Goal: Task Accomplishment & Management: Manage account settings

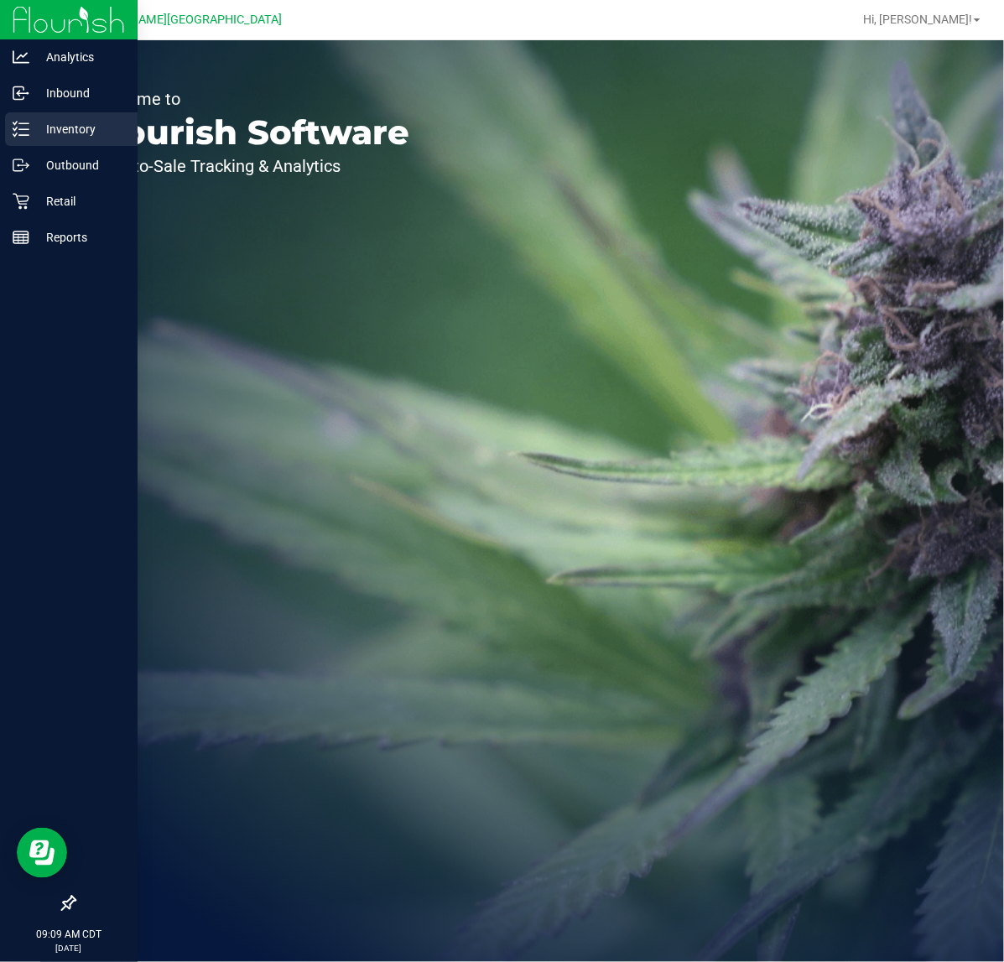
click at [47, 122] on p "Inventory" at bounding box center [79, 129] width 101 height 20
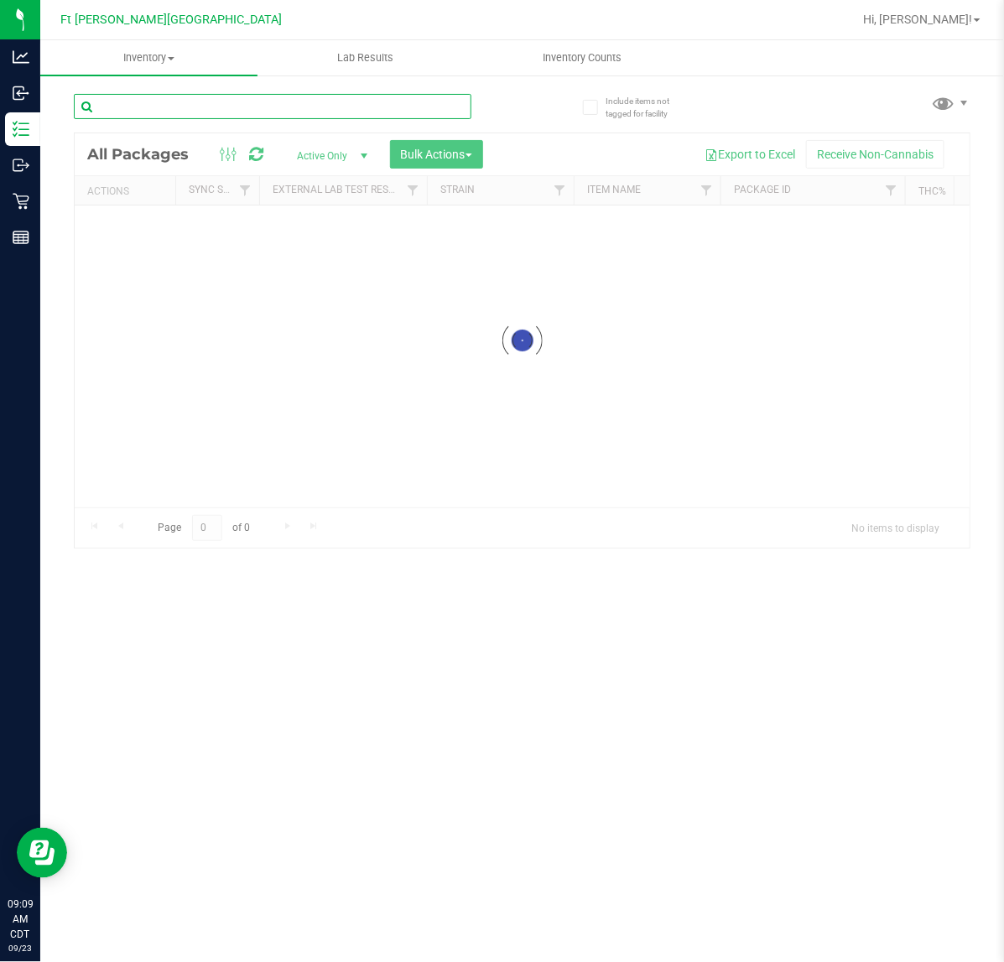
click at [195, 101] on div "Inventory All packages All inventory Waste log Create inventory Lab Results Inv…" at bounding box center [521, 501] width 963 height 922
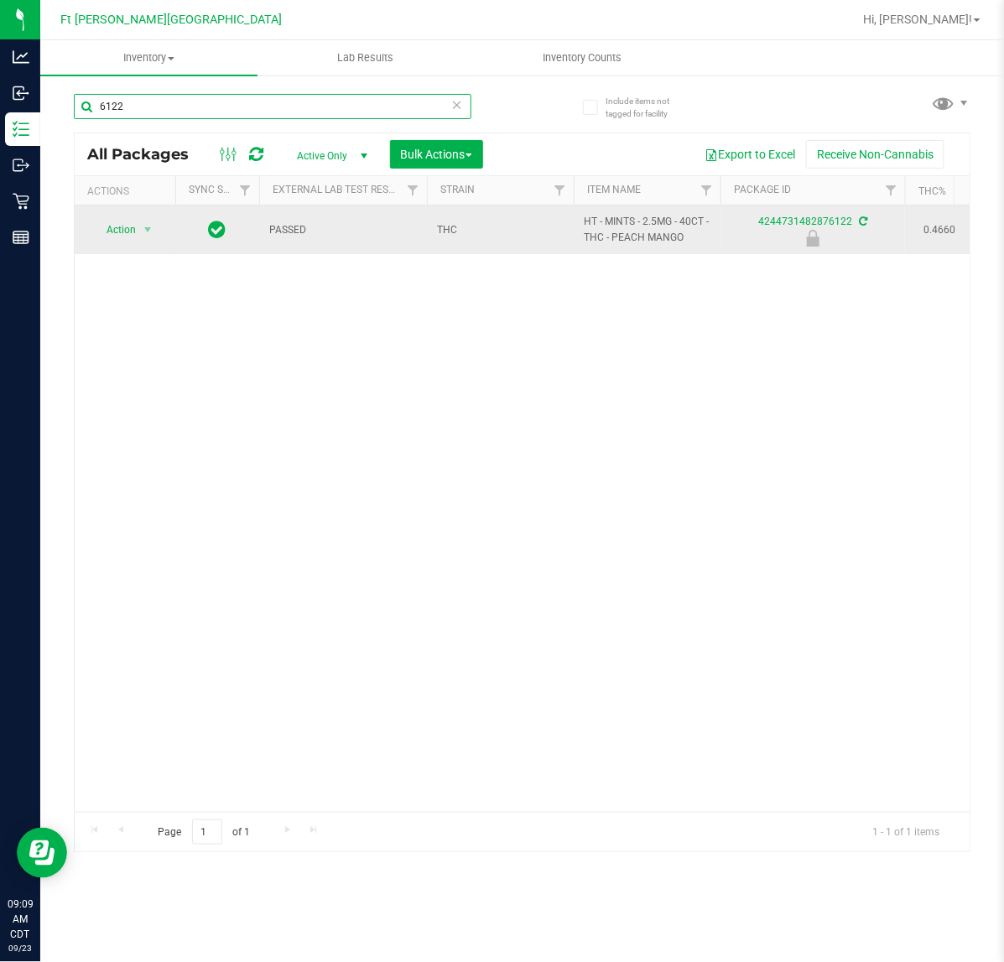
type input "6122"
click at [116, 237] on span "Action" at bounding box center [113, 229] width 45 height 23
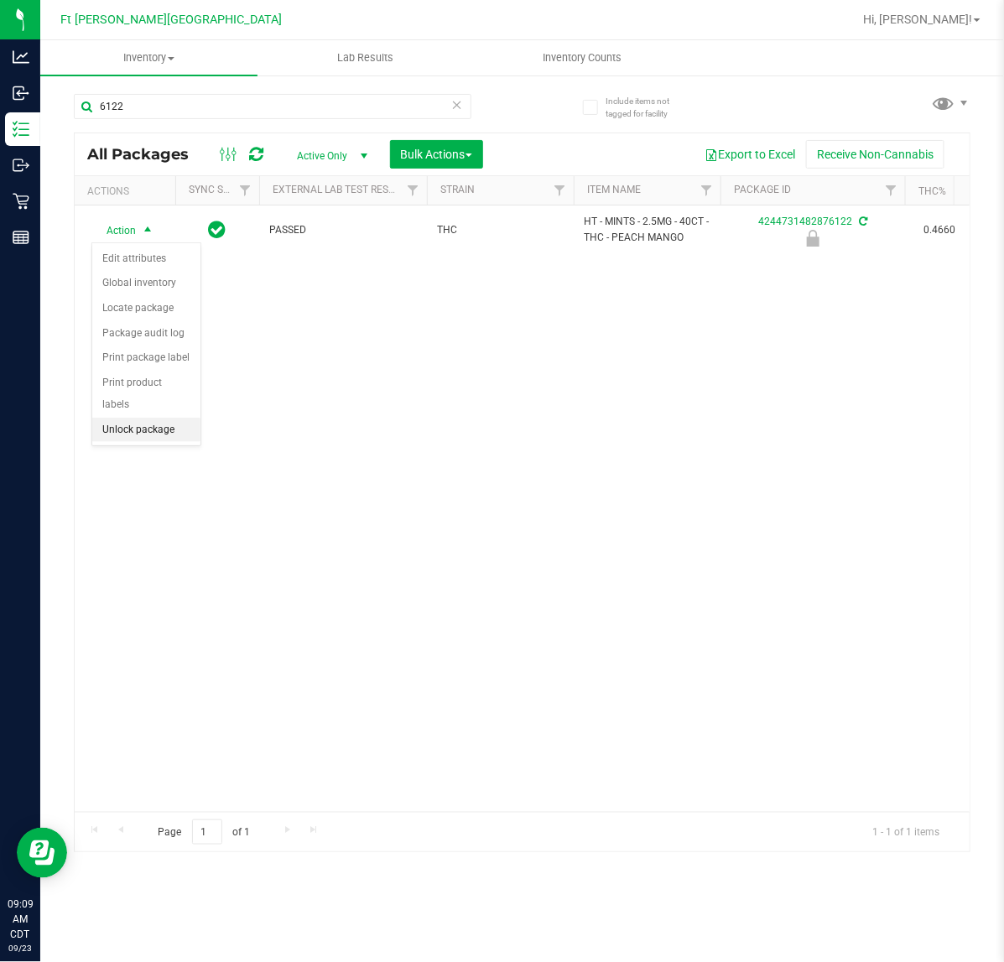
click at [117, 418] on li "Unlock package" at bounding box center [146, 430] width 108 height 25
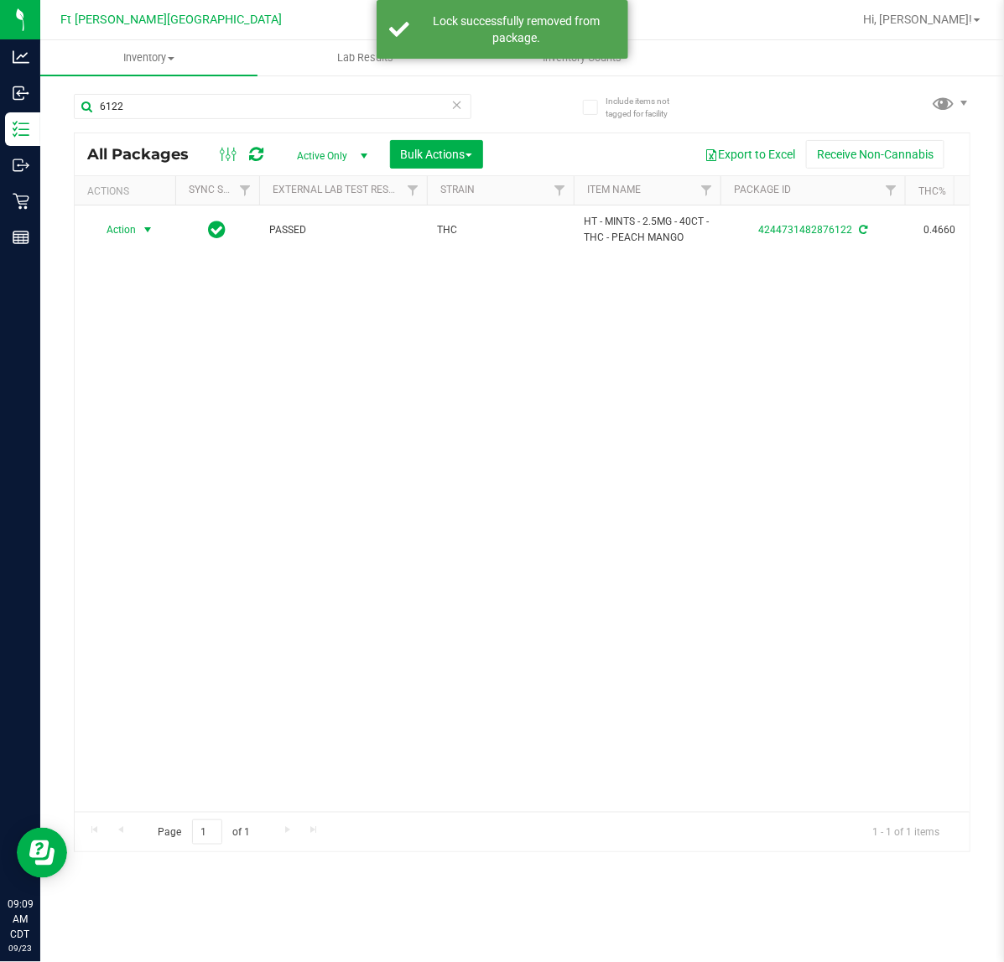
click at [117, 227] on span "Action" at bounding box center [113, 229] width 45 height 23
click at [162, 430] on li "Print package label" at bounding box center [157, 433] width 130 height 25
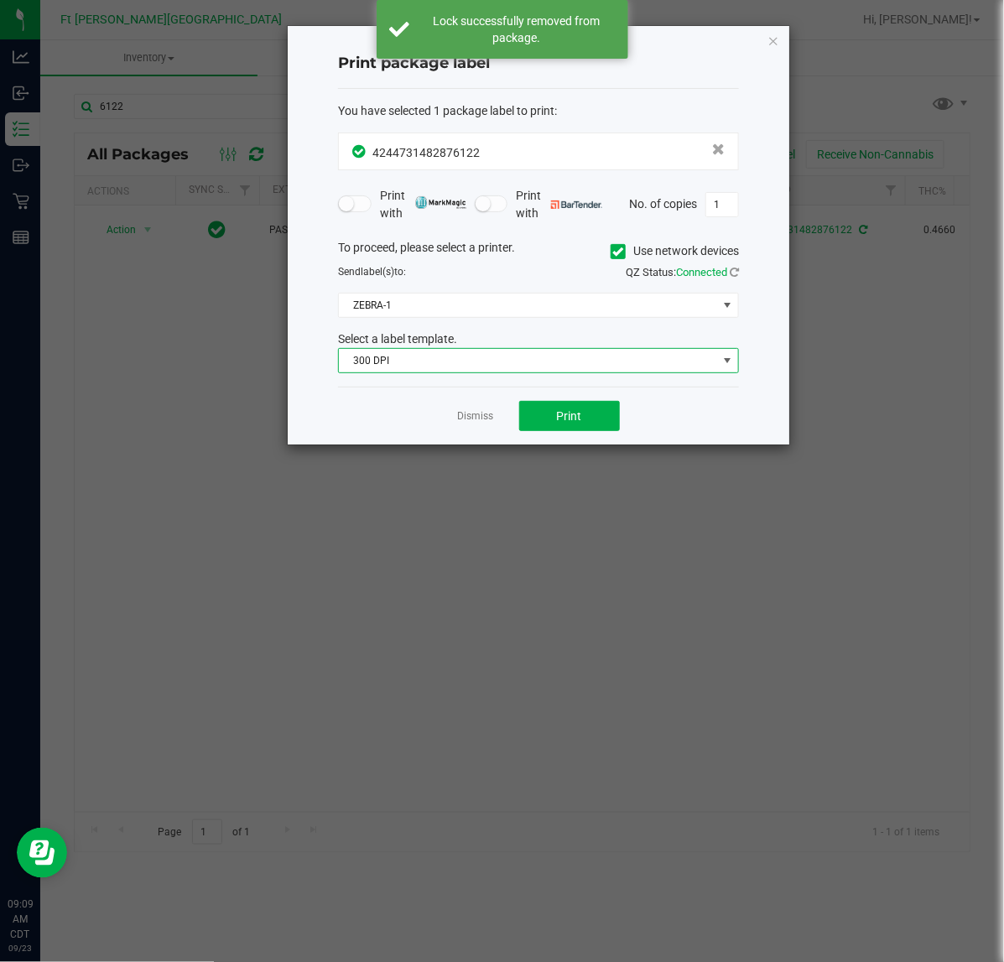
click at [438, 365] on span "300 DPI" at bounding box center [528, 360] width 378 height 23
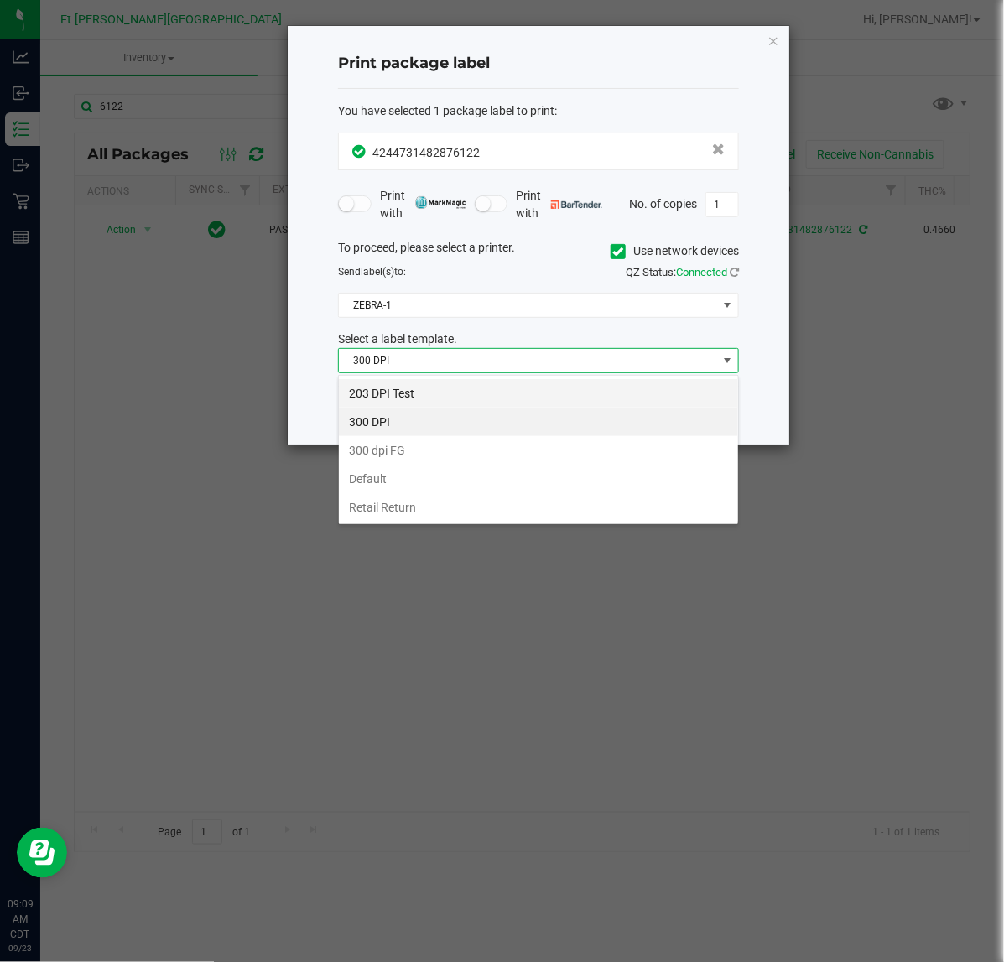
scroll to position [26, 400]
click at [425, 392] on li "203 DPI Test" at bounding box center [538, 393] width 399 height 29
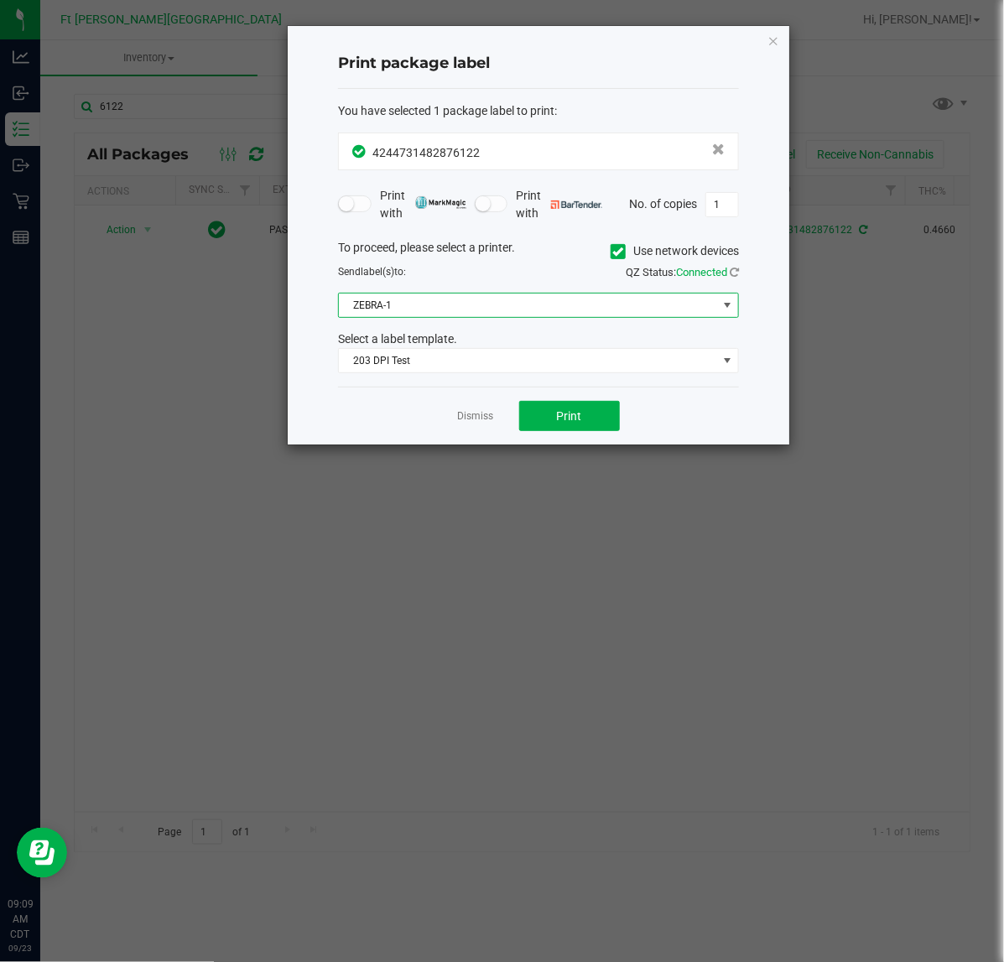
click at [433, 314] on span "ZEBRA-1" at bounding box center [528, 304] width 378 height 23
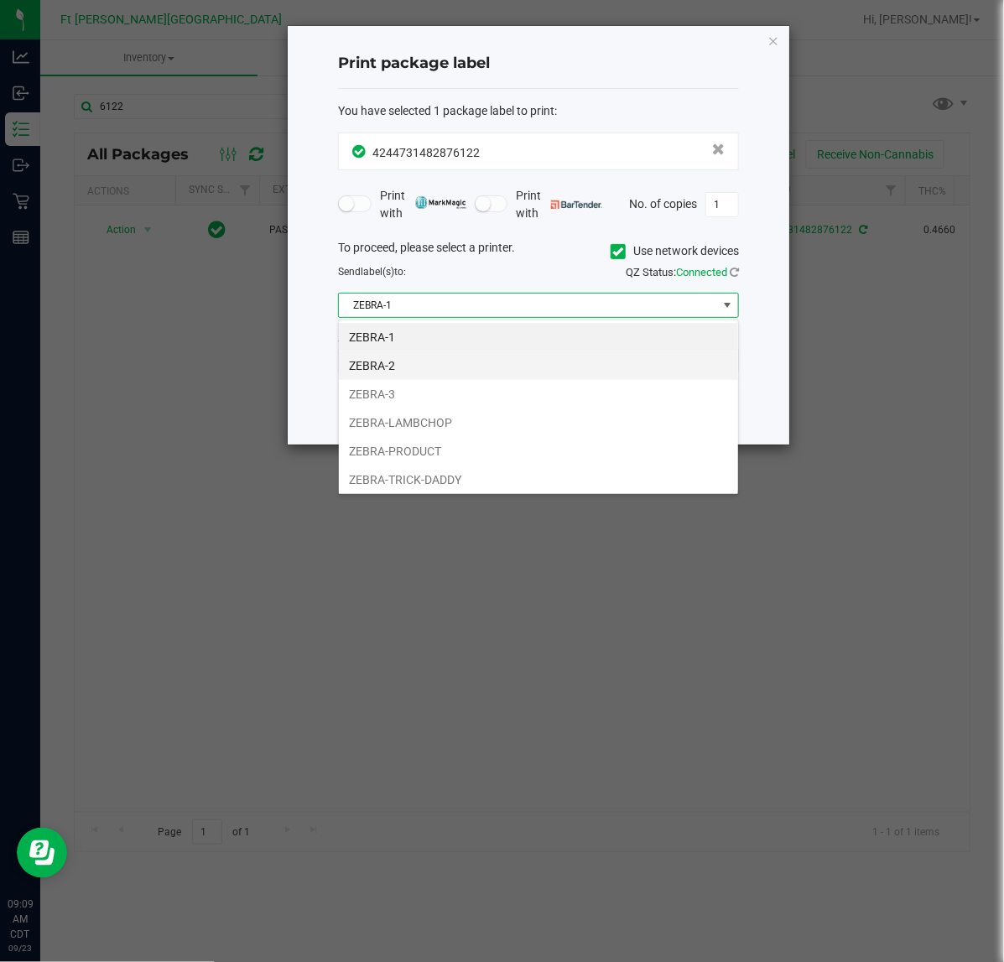
click at [424, 370] on li "ZEBRA-2" at bounding box center [538, 365] width 399 height 29
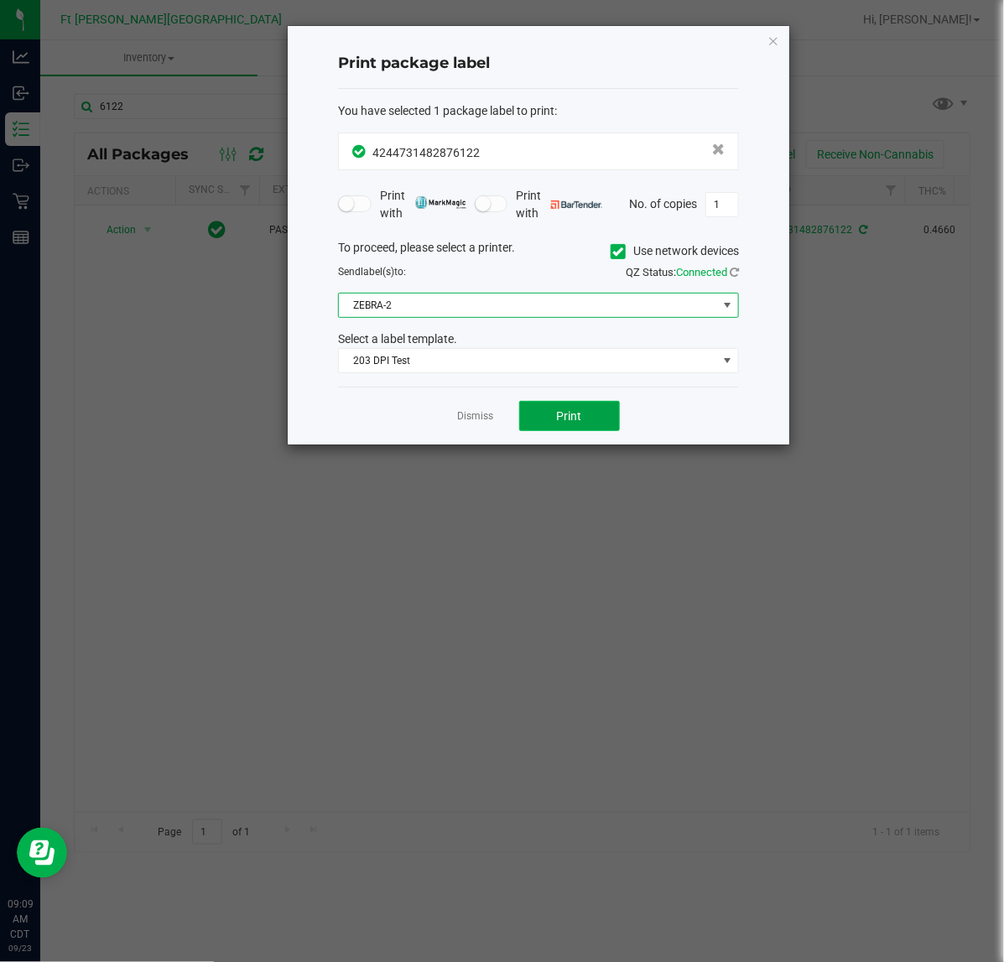
click at [545, 413] on button "Print" at bounding box center [569, 416] width 101 height 30
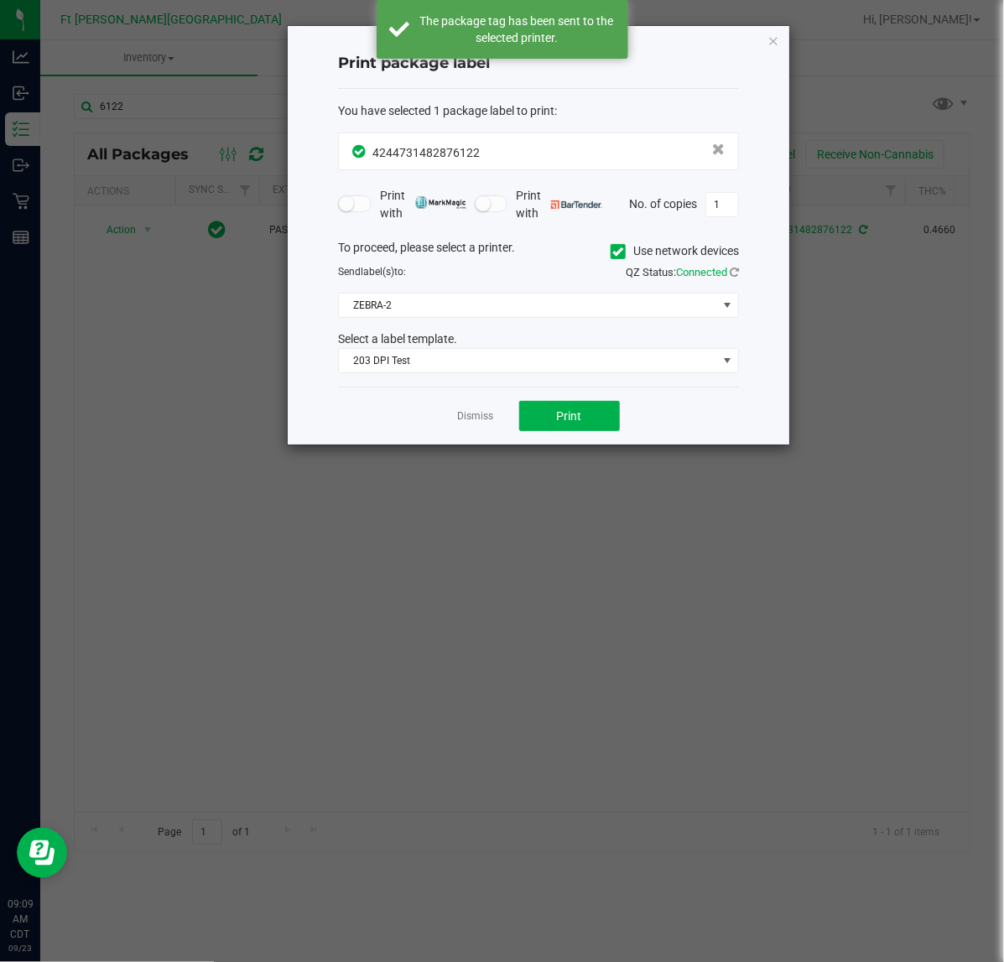
click at [493, 409] on div "Dismiss Print" at bounding box center [538, 416] width 401 height 58
click at [484, 428] on div "Dismiss Print" at bounding box center [538, 416] width 401 height 58
click at [479, 416] on link "Dismiss" at bounding box center [476, 416] width 36 height 14
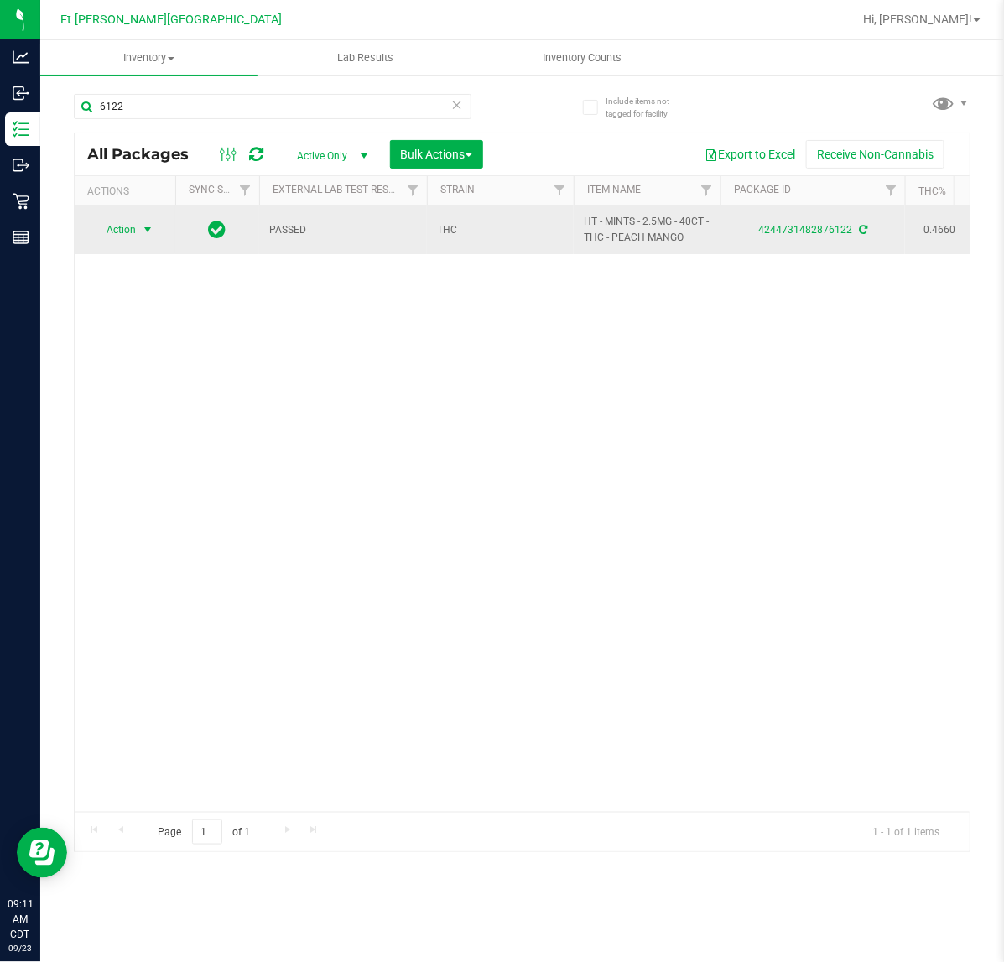
click at [153, 229] on span "select" at bounding box center [148, 229] width 21 height 23
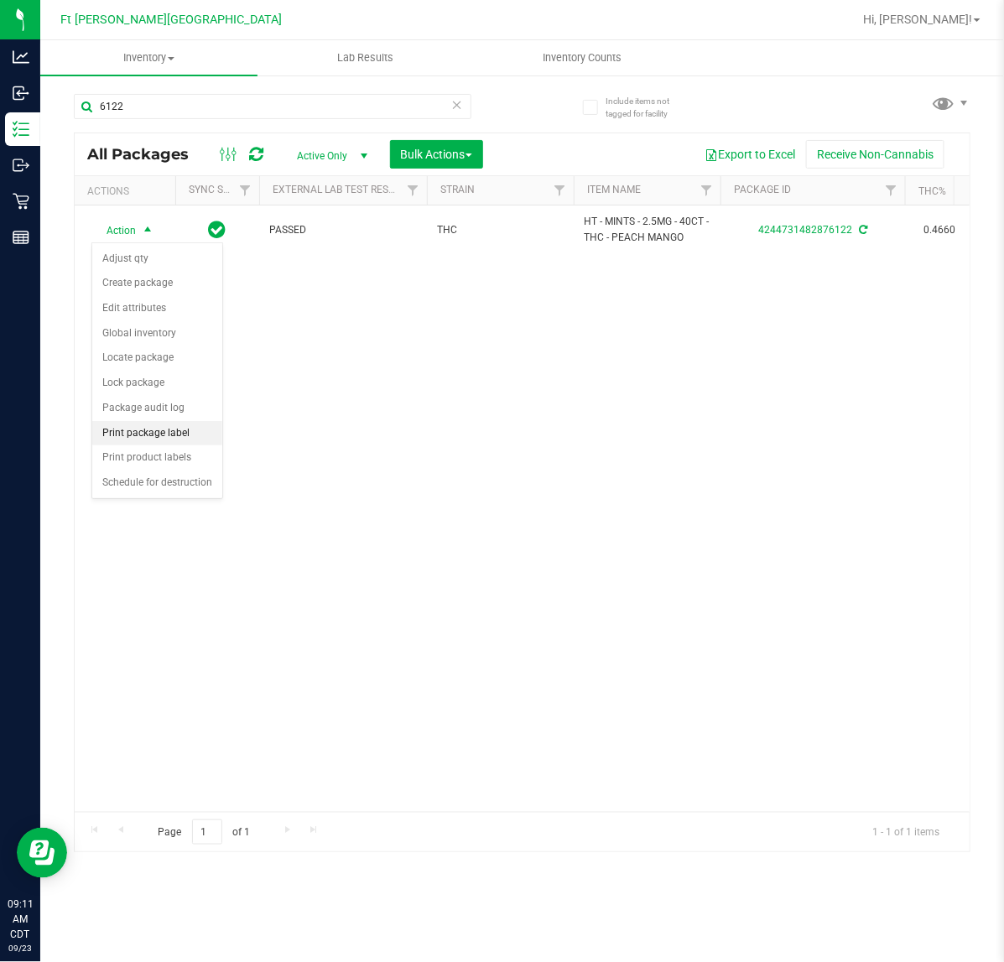
click at [122, 438] on li "Print package label" at bounding box center [157, 433] width 130 height 25
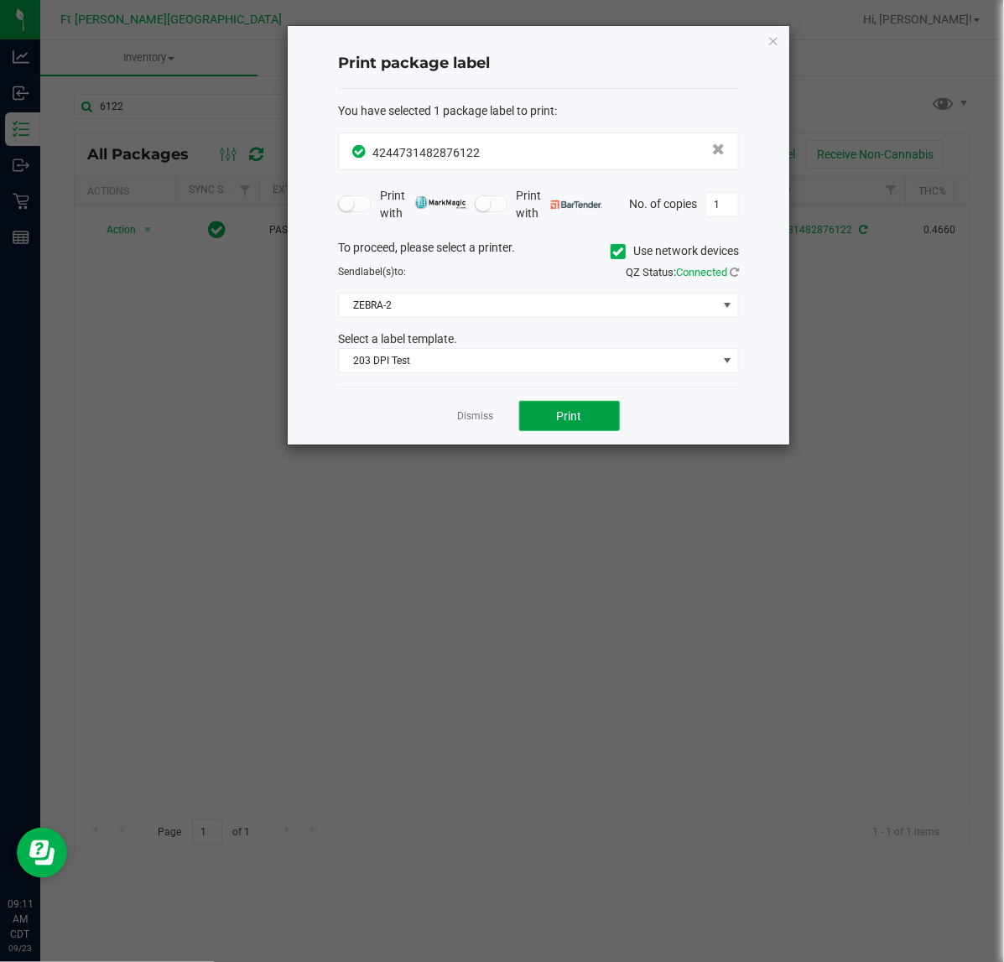
click at [562, 412] on span "Print" at bounding box center [569, 415] width 25 height 13
click at [468, 422] on link "Dismiss" at bounding box center [476, 416] width 36 height 14
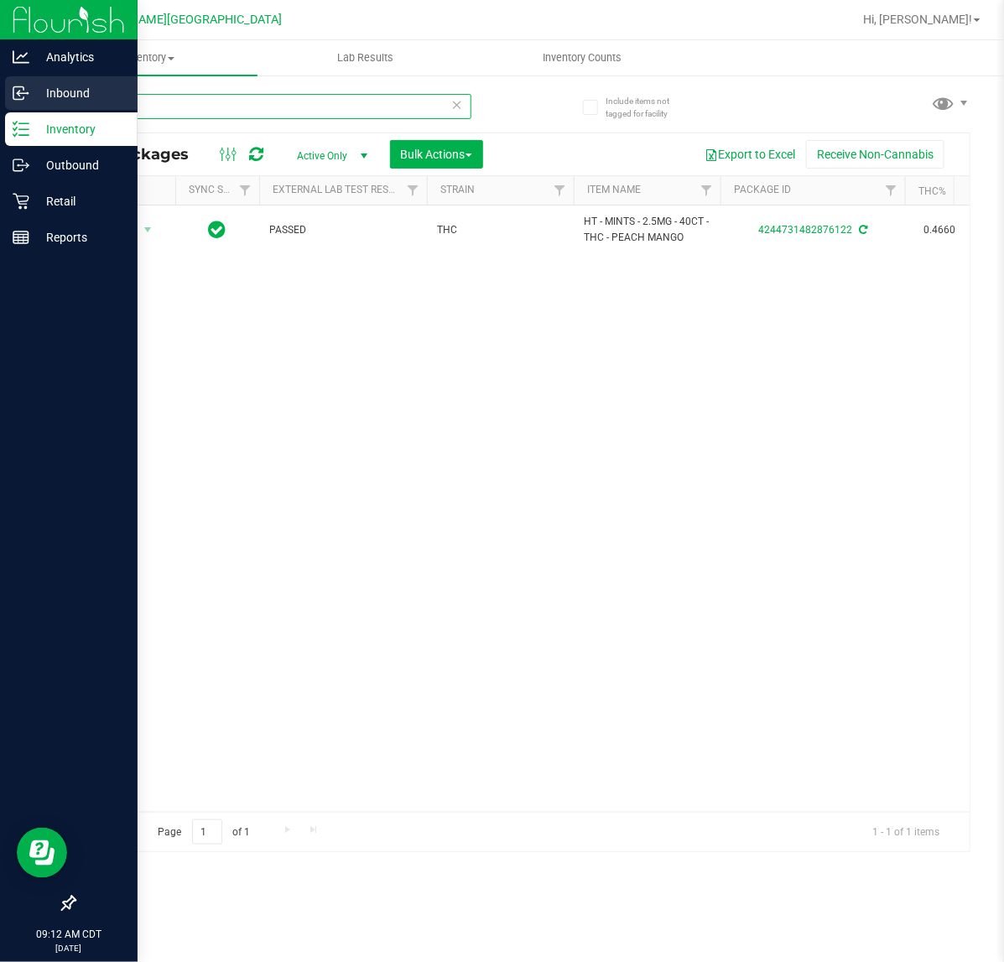
drag, startPoint x: 174, startPoint y: 95, endPoint x: 10, endPoint y: 96, distance: 164.4
click at [10, 96] on div "Analytics Inbound Inventory Outbound Retail Reports 09:12 AM CDT 09/23/2025 09/…" at bounding box center [502, 481] width 1004 height 962
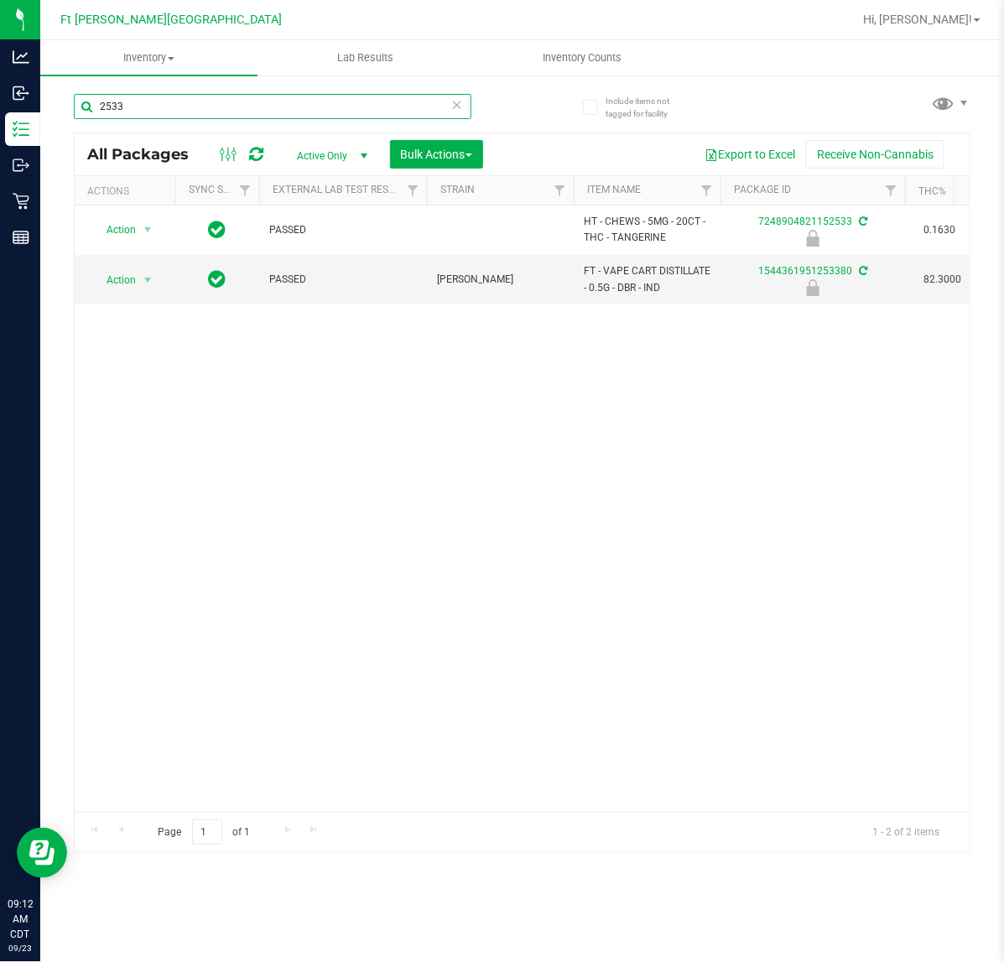
drag, startPoint x: 153, startPoint y: 106, endPoint x: 74, endPoint y: 124, distance: 81.0
click at [74, 124] on div "2533" at bounding box center [272, 113] width 397 height 39
type input "t"
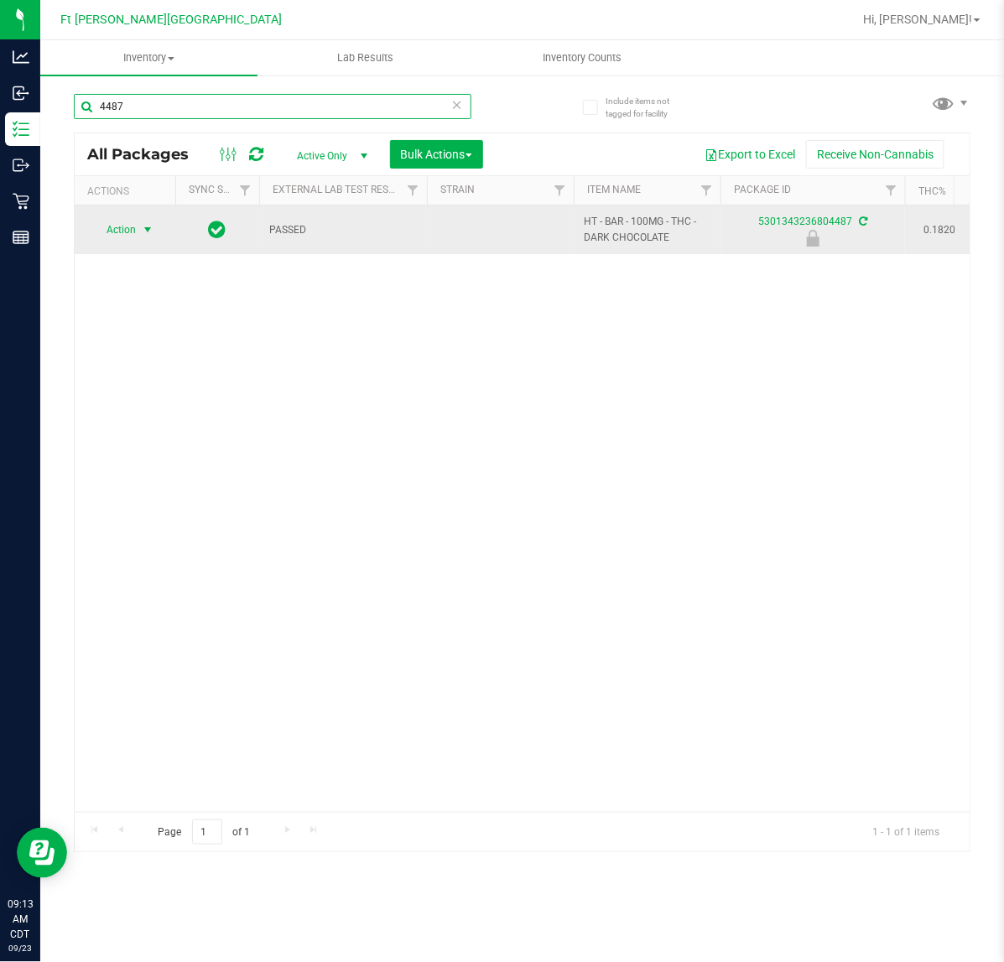
type input "4487"
click at [119, 223] on span "Action" at bounding box center [113, 229] width 45 height 23
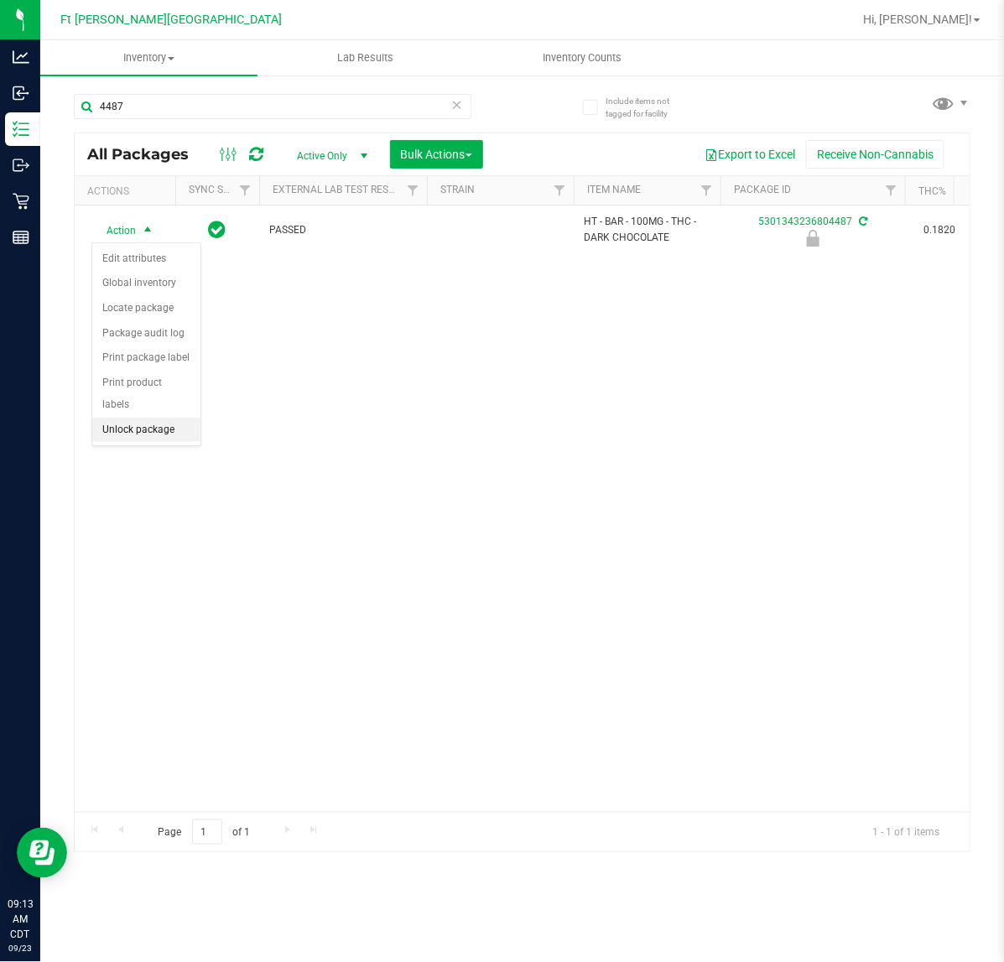
click at [132, 418] on li "Unlock package" at bounding box center [146, 430] width 108 height 25
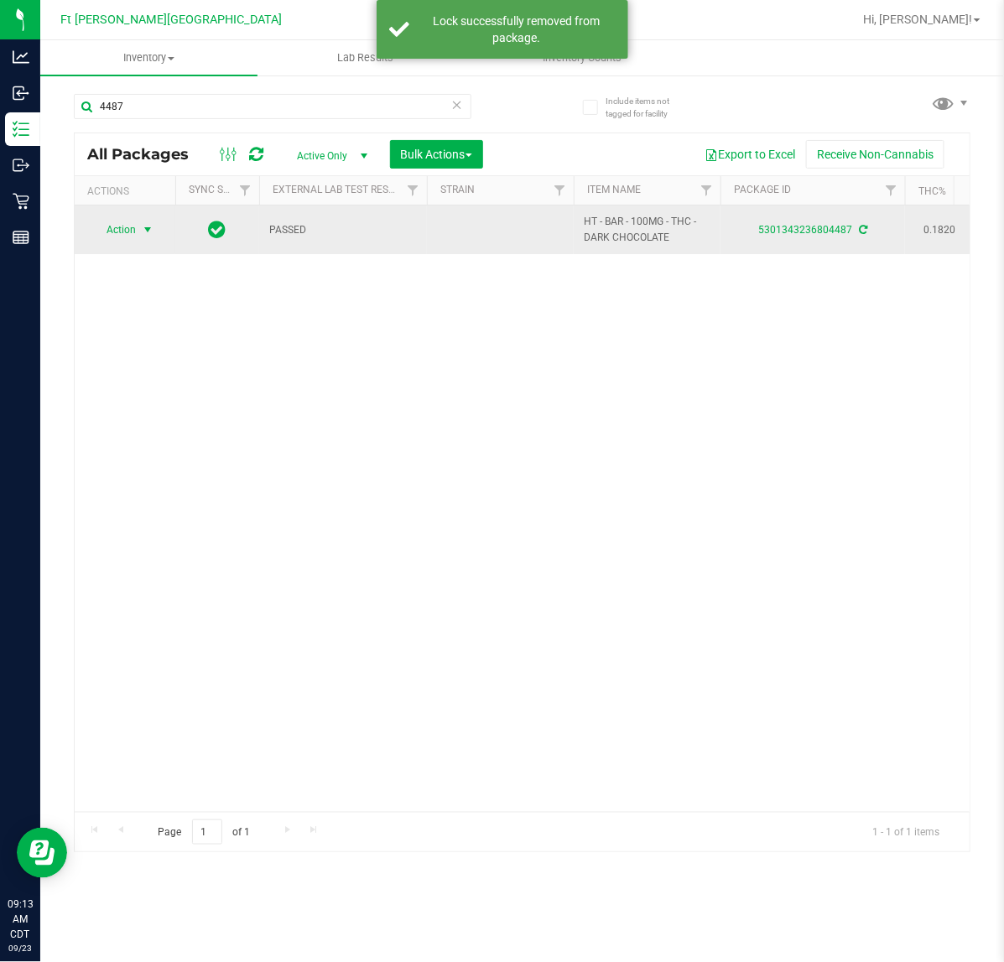
click at [126, 225] on span "Action" at bounding box center [113, 229] width 45 height 23
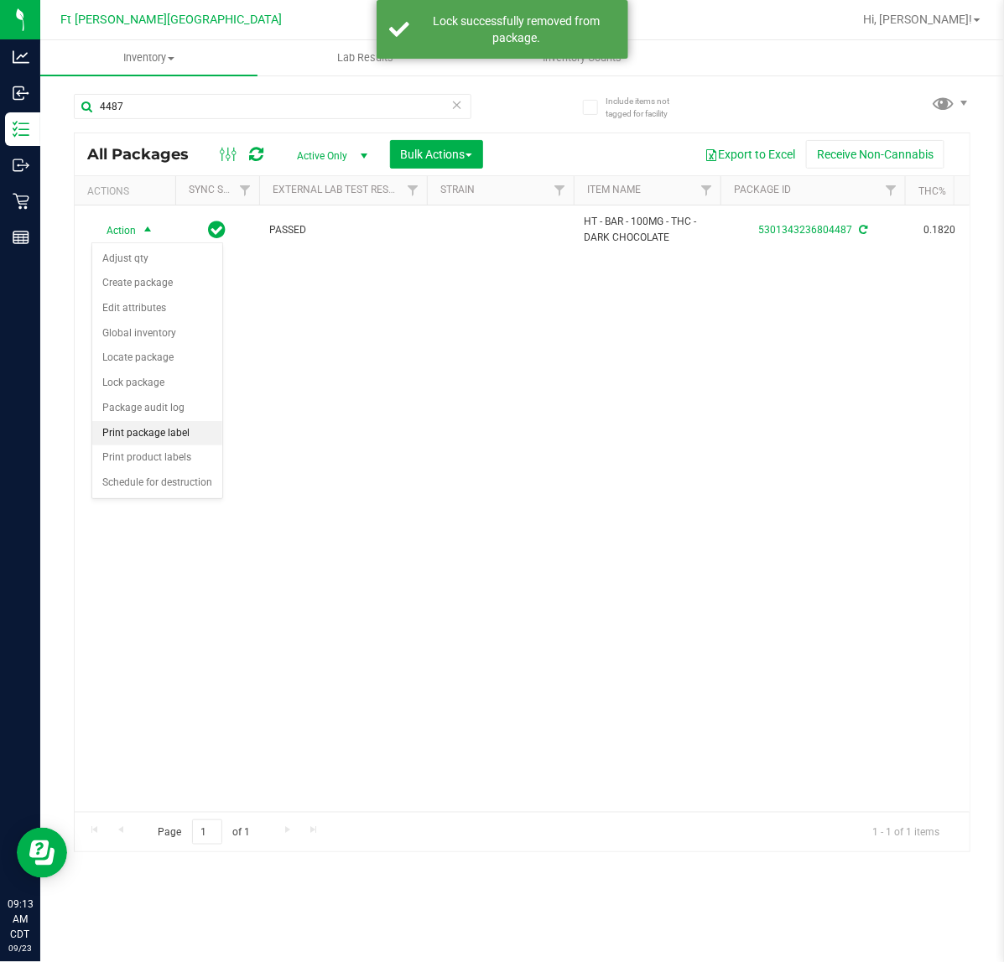
click at [147, 434] on li "Print package label" at bounding box center [157, 433] width 130 height 25
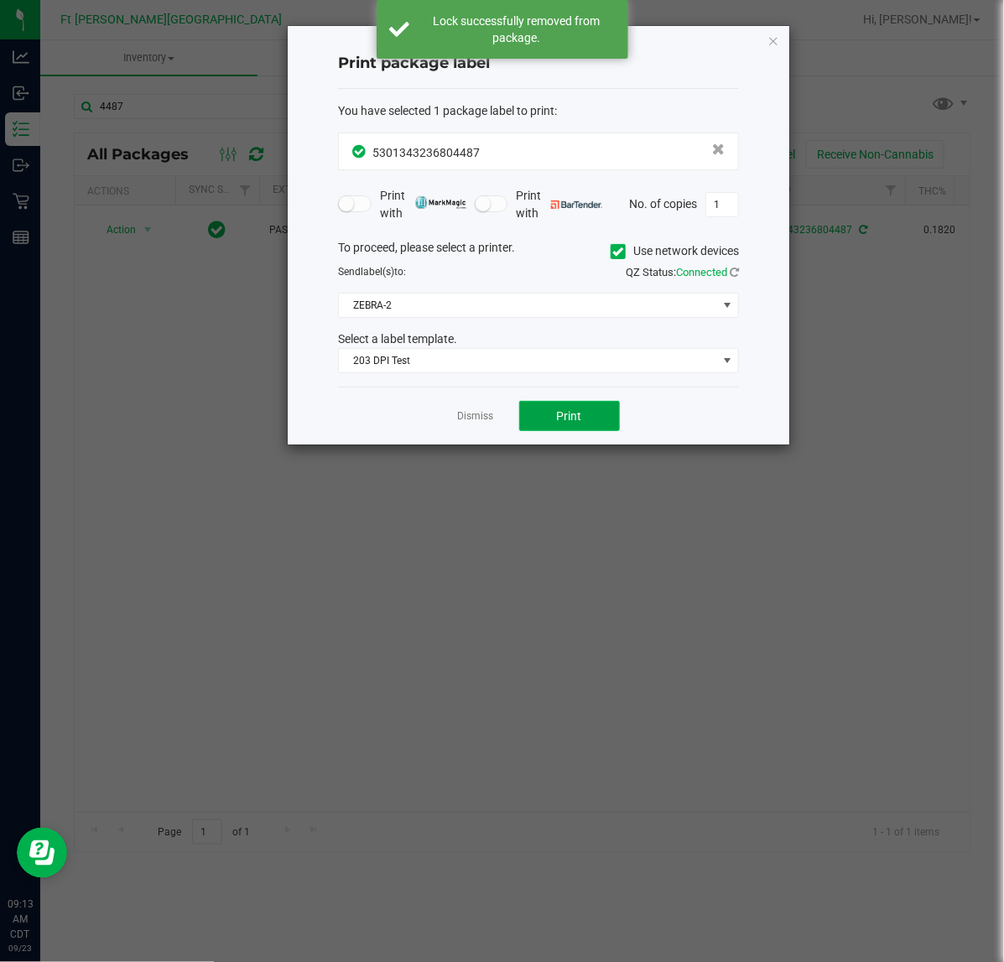
click at [549, 408] on button "Print" at bounding box center [569, 416] width 101 height 30
click at [478, 423] on link "Dismiss" at bounding box center [476, 416] width 36 height 14
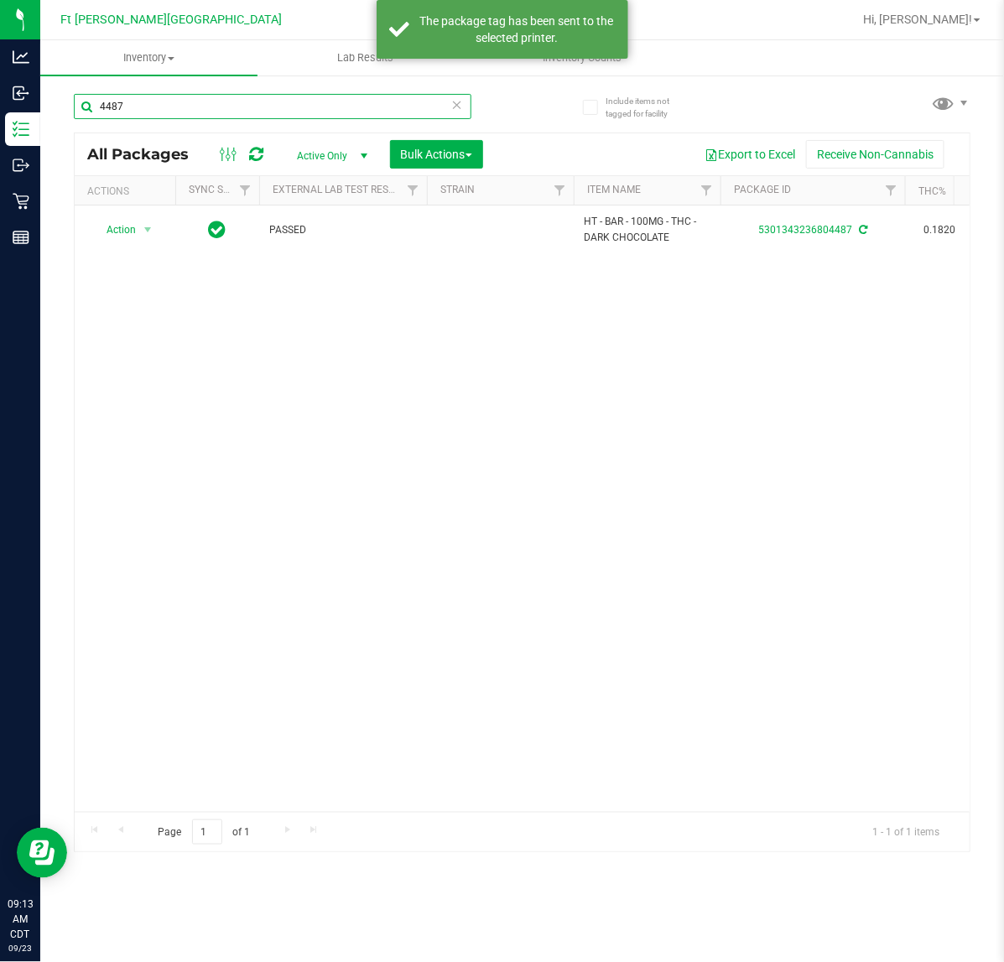
drag, startPoint x: 140, startPoint y: 102, endPoint x: 40, endPoint y: 118, distance: 101.0
click at [50, 114] on div "Include items not tagged for facility 4487 All Packages Active Only Active Only…" at bounding box center [521, 329] width 963 height 511
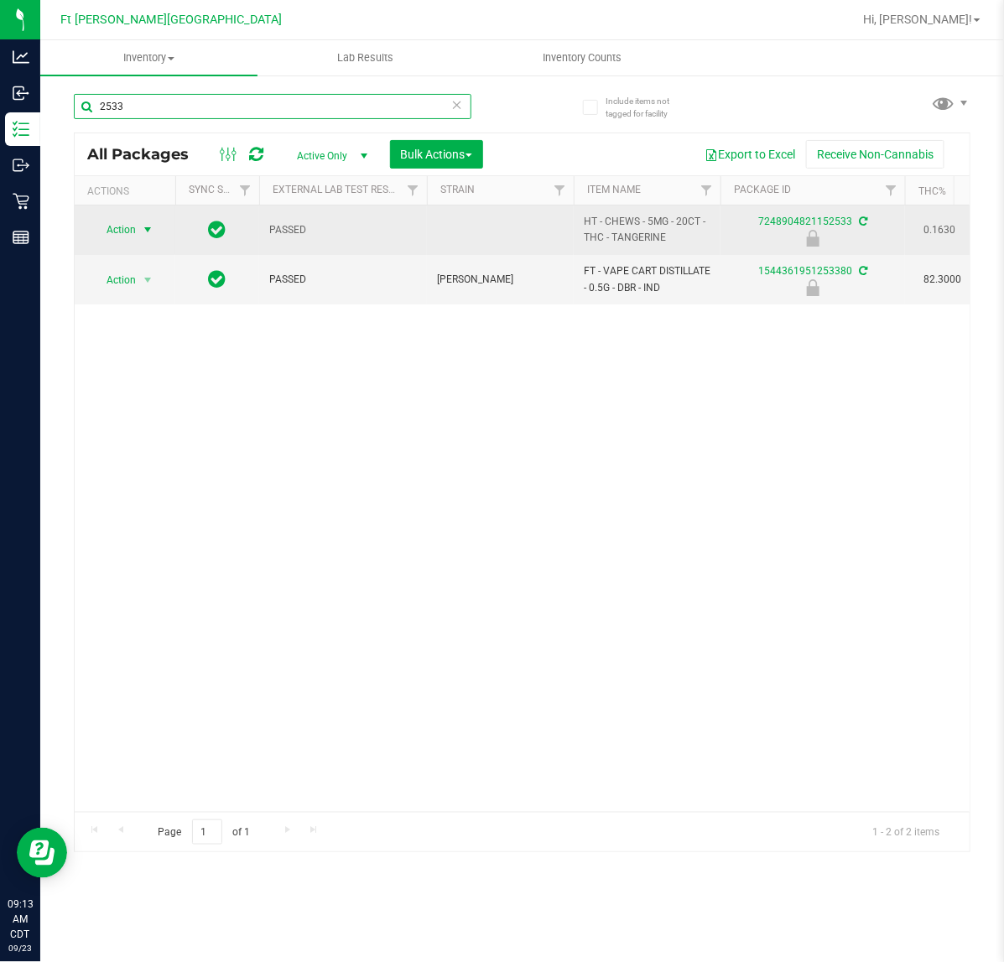
type input "2533"
click at [120, 222] on span "Action" at bounding box center [113, 229] width 45 height 23
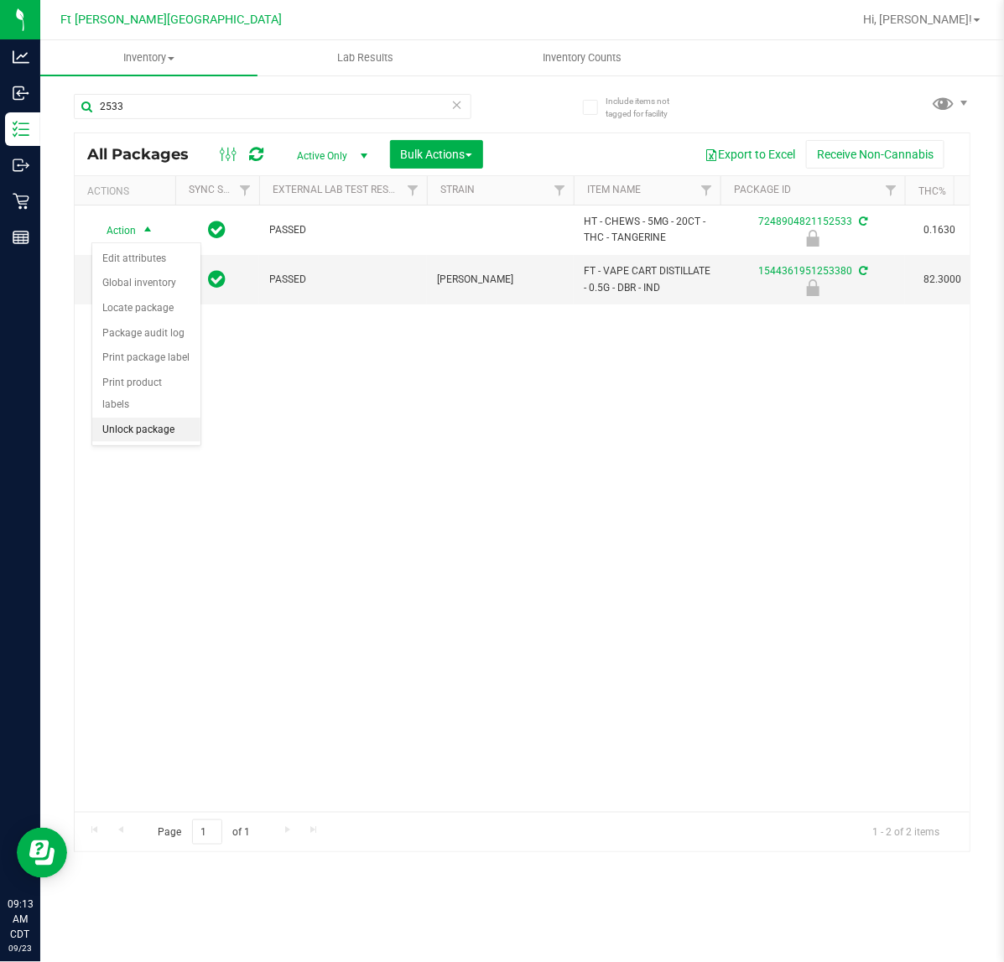
click at [158, 418] on li "Unlock package" at bounding box center [146, 430] width 108 height 25
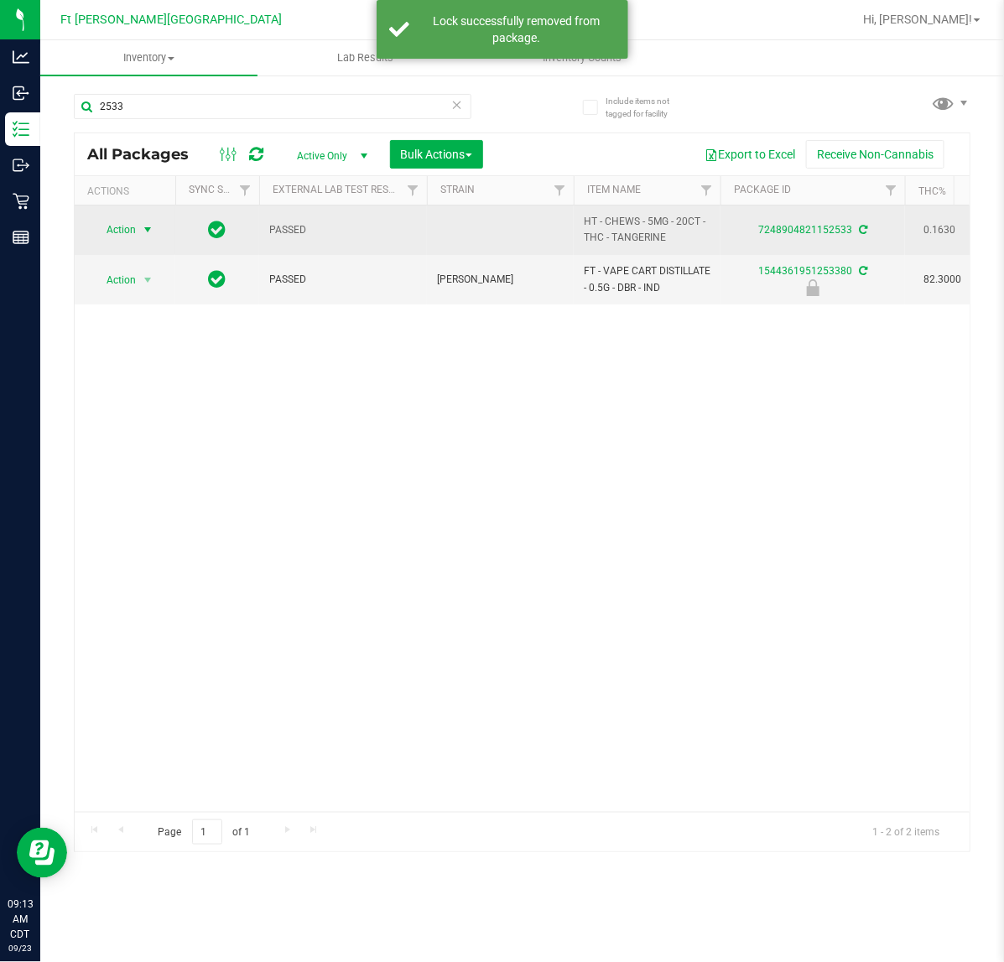
click at [124, 235] on span "Action" at bounding box center [113, 229] width 45 height 23
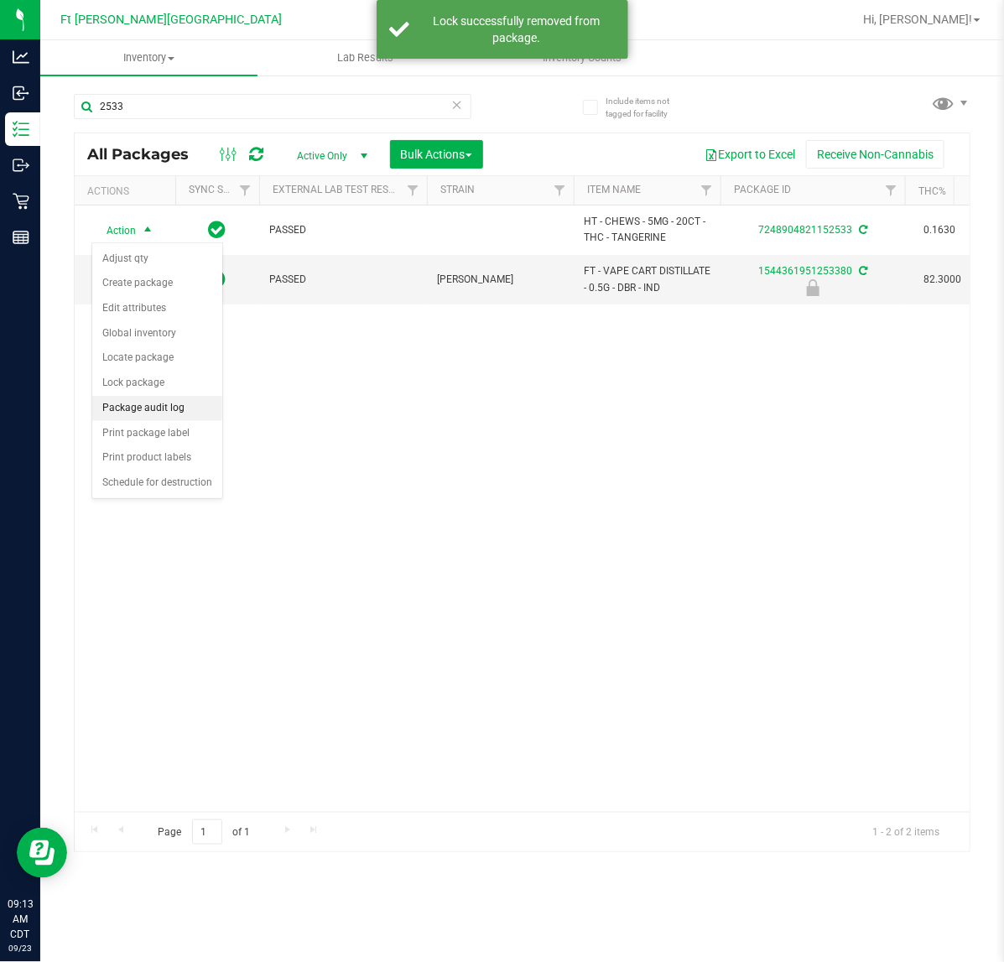
click at [139, 419] on li "Package audit log" at bounding box center [157, 408] width 130 height 25
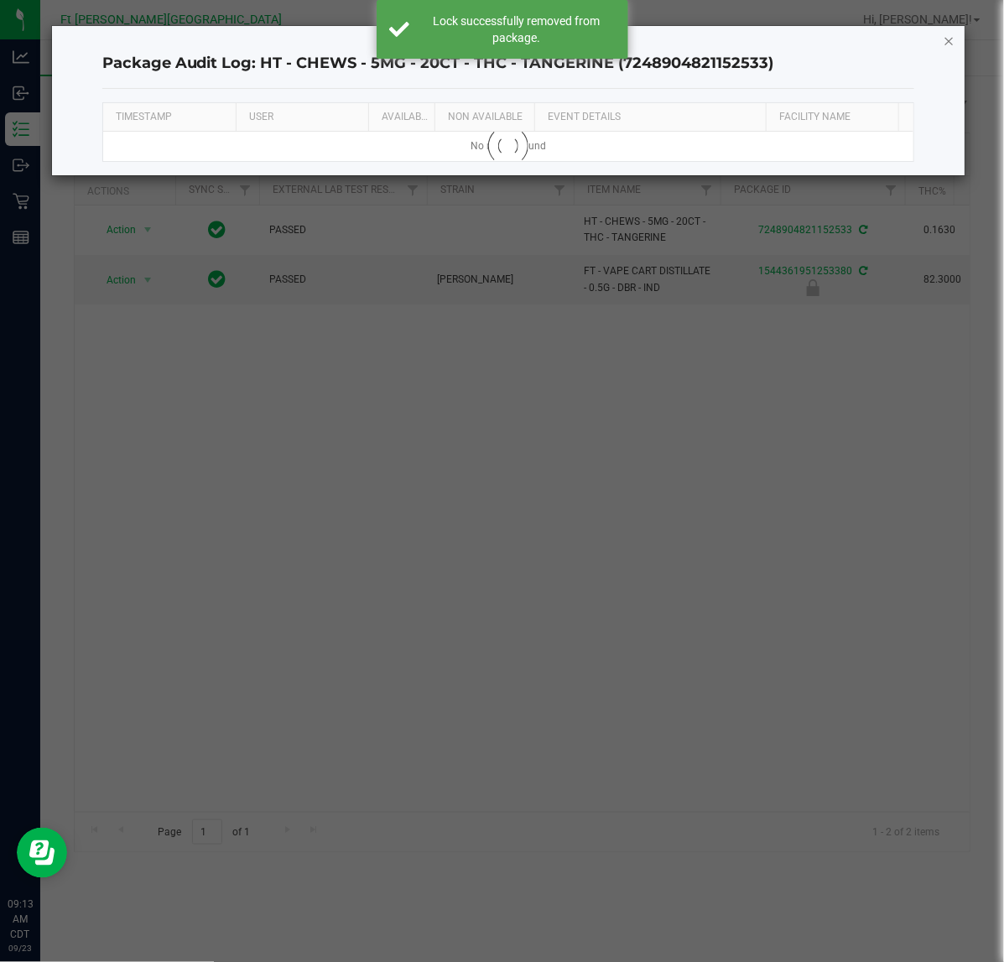
click at [945, 42] on icon "button" at bounding box center [949, 40] width 12 height 20
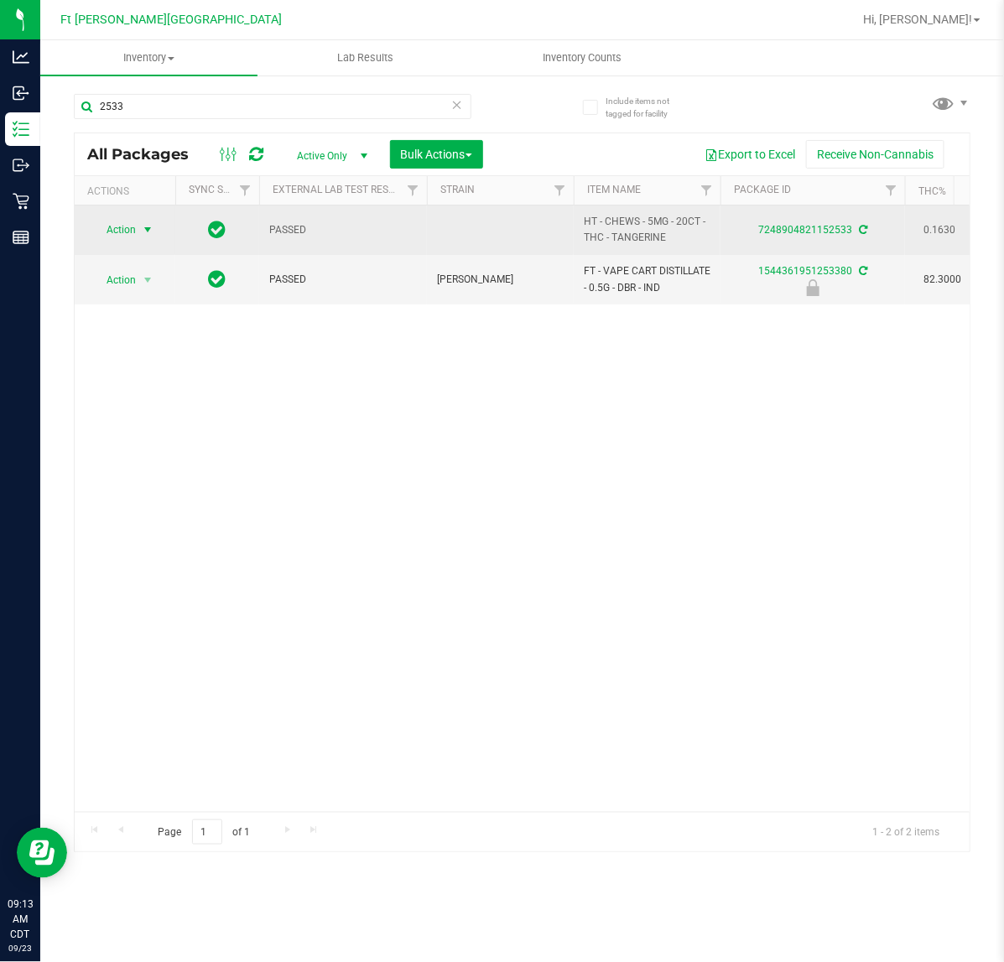
click at [141, 235] on span "select" at bounding box center [147, 229] width 13 height 13
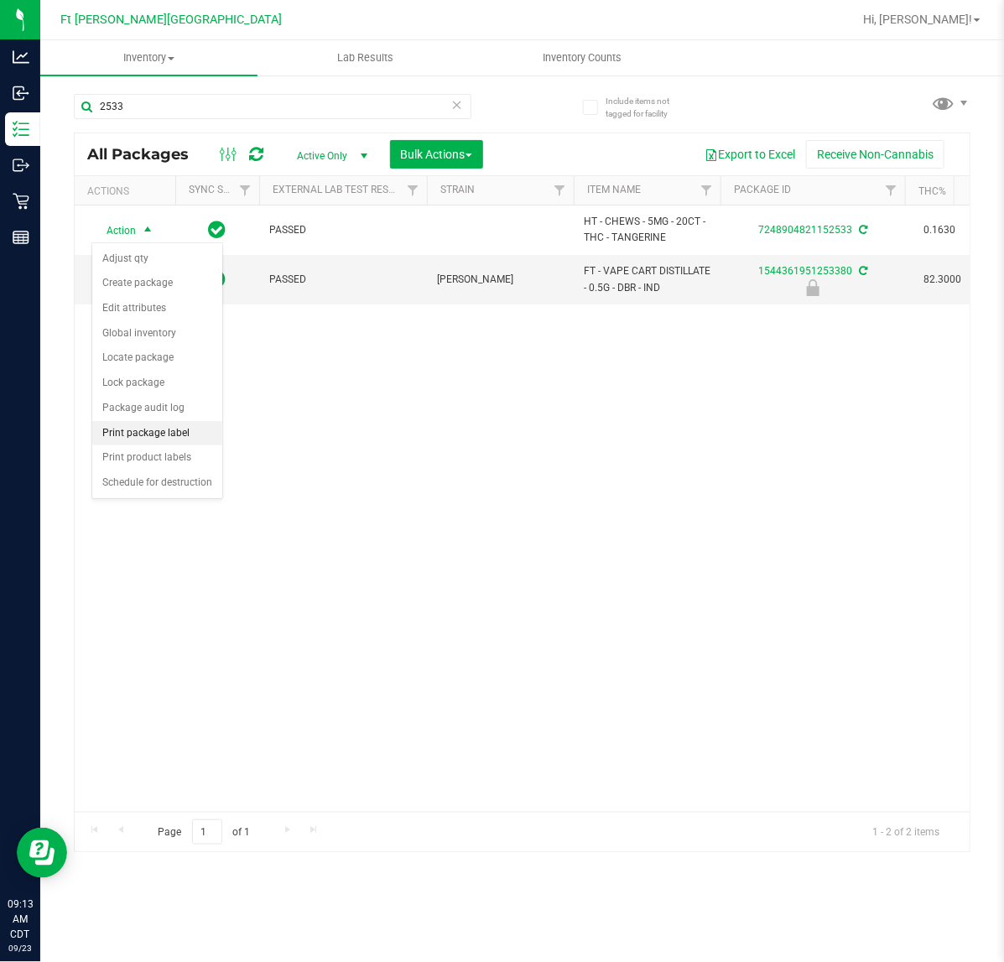
click at [126, 434] on li "Print package label" at bounding box center [157, 433] width 130 height 25
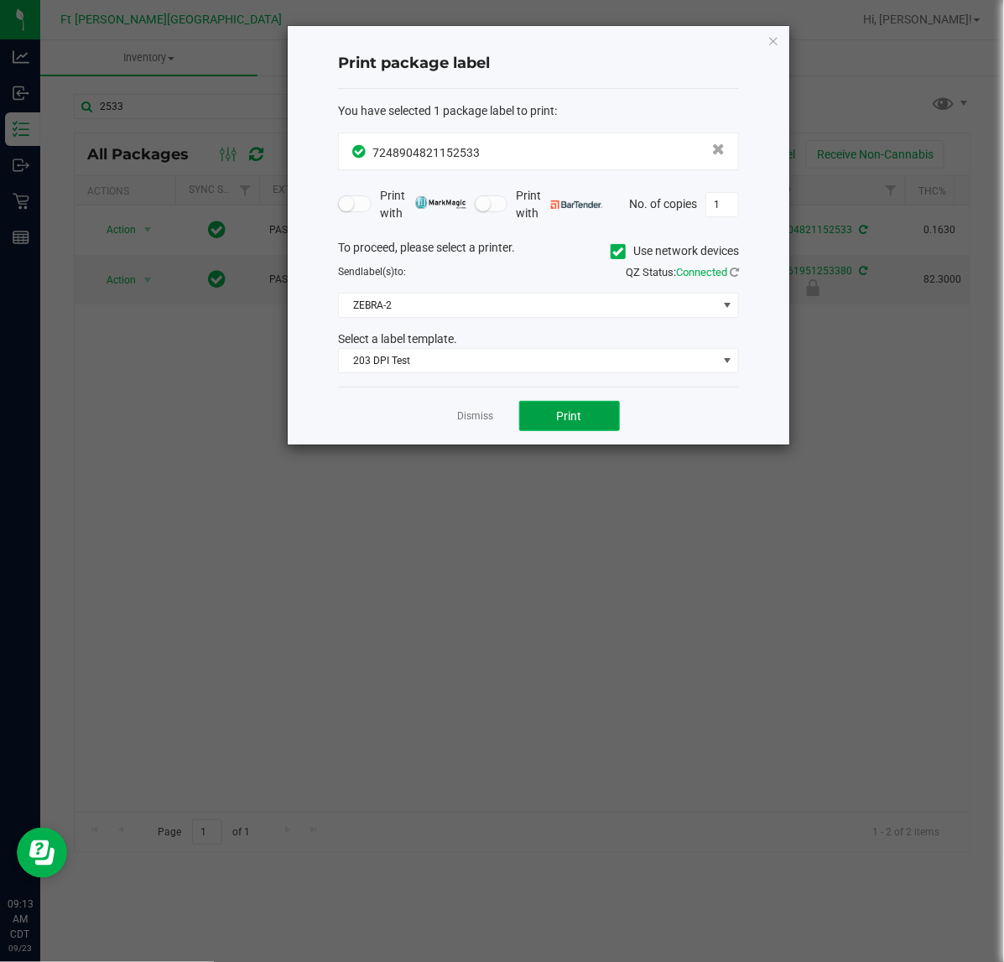
click at [535, 408] on button "Print" at bounding box center [569, 416] width 101 height 30
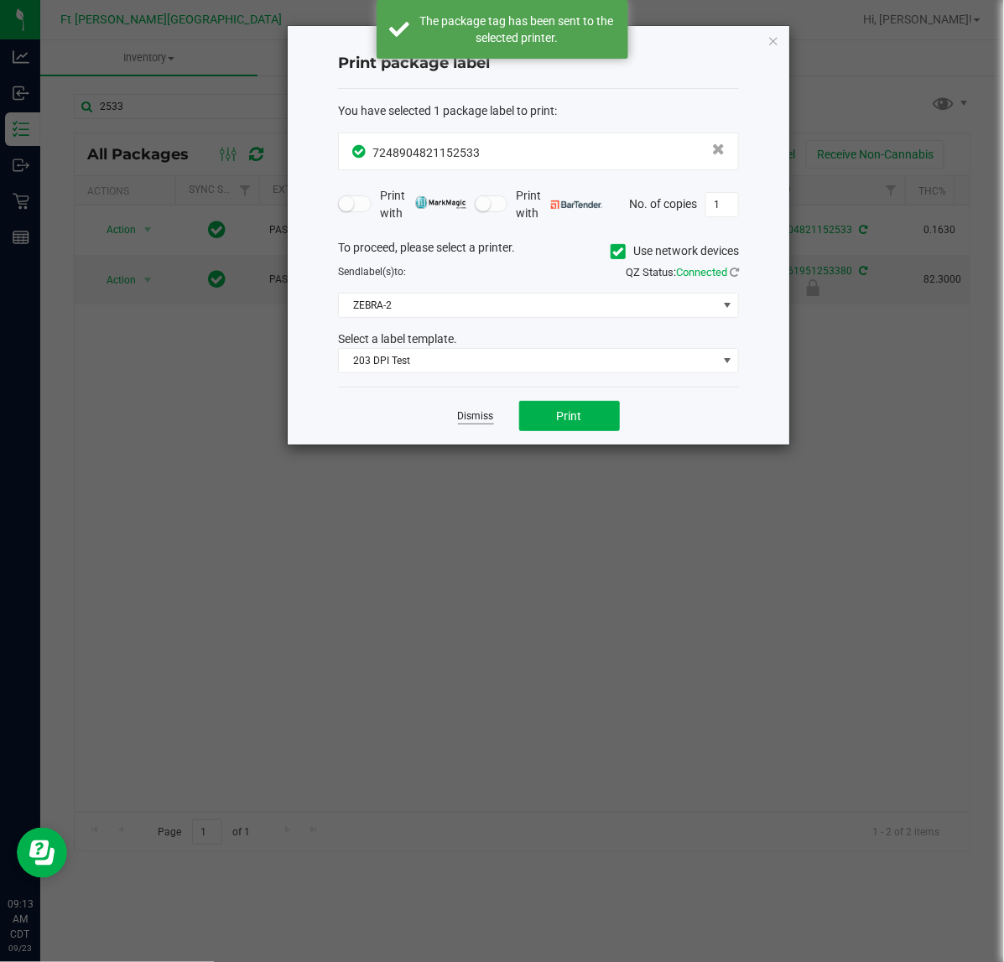
click at [478, 421] on link "Dismiss" at bounding box center [476, 416] width 36 height 14
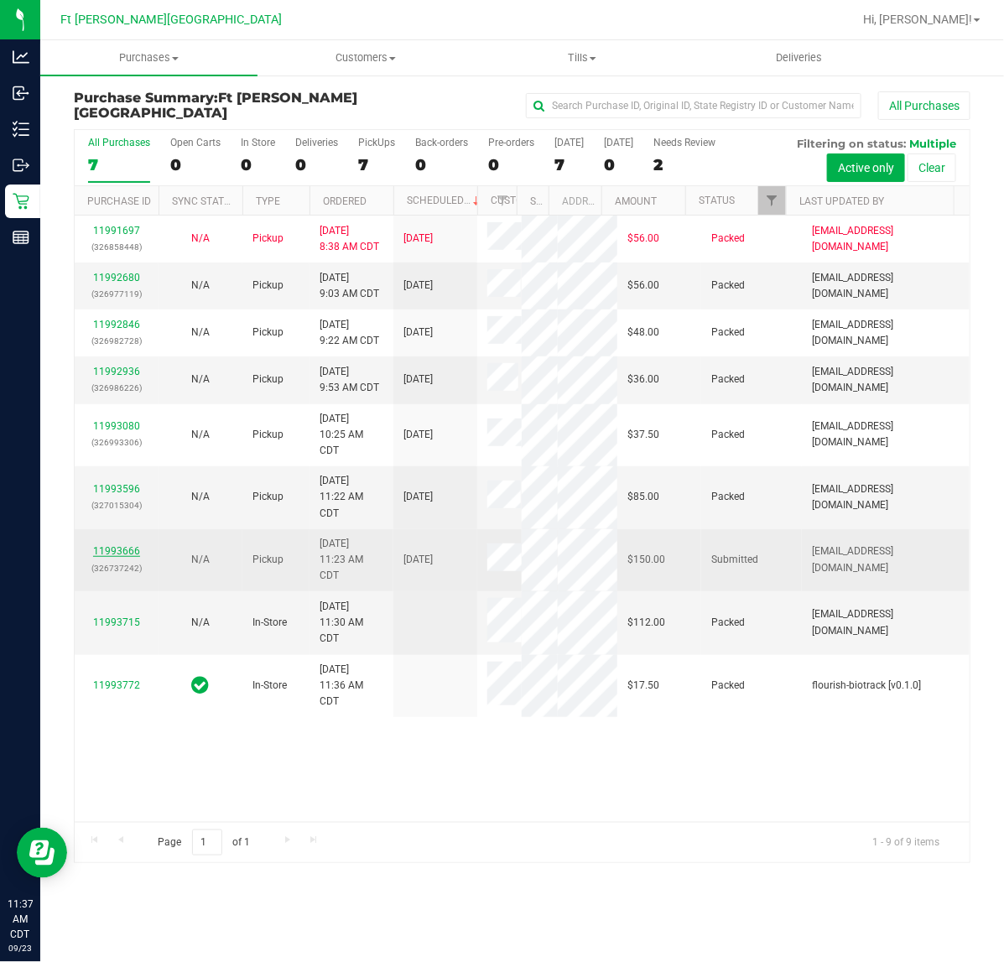
click at [122, 550] on link "11993666" at bounding box center [116, 551] width 47 height 12
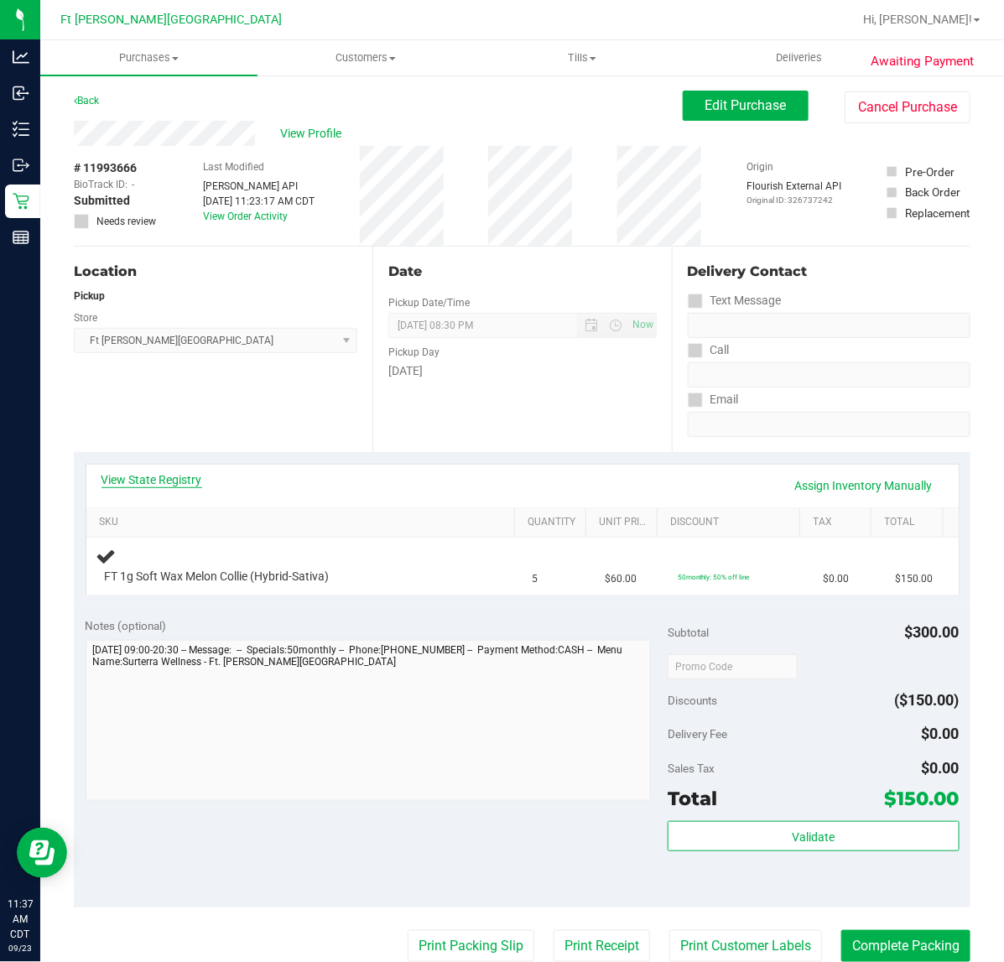
click at [177, 482] on link "View State Registry" at bounding box center [151, 479] width 101 height 17
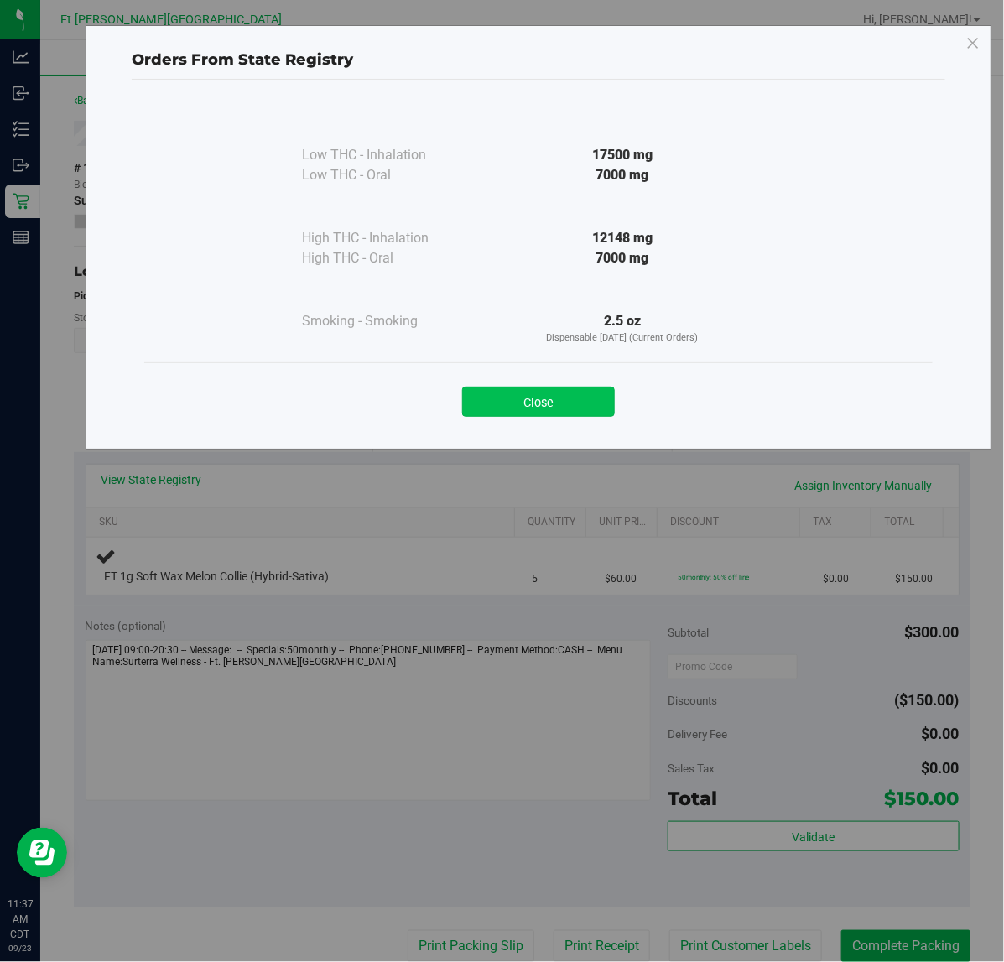
click at [532, 391] on button "Close" at bounding box center [538, 402] width 153 height 30
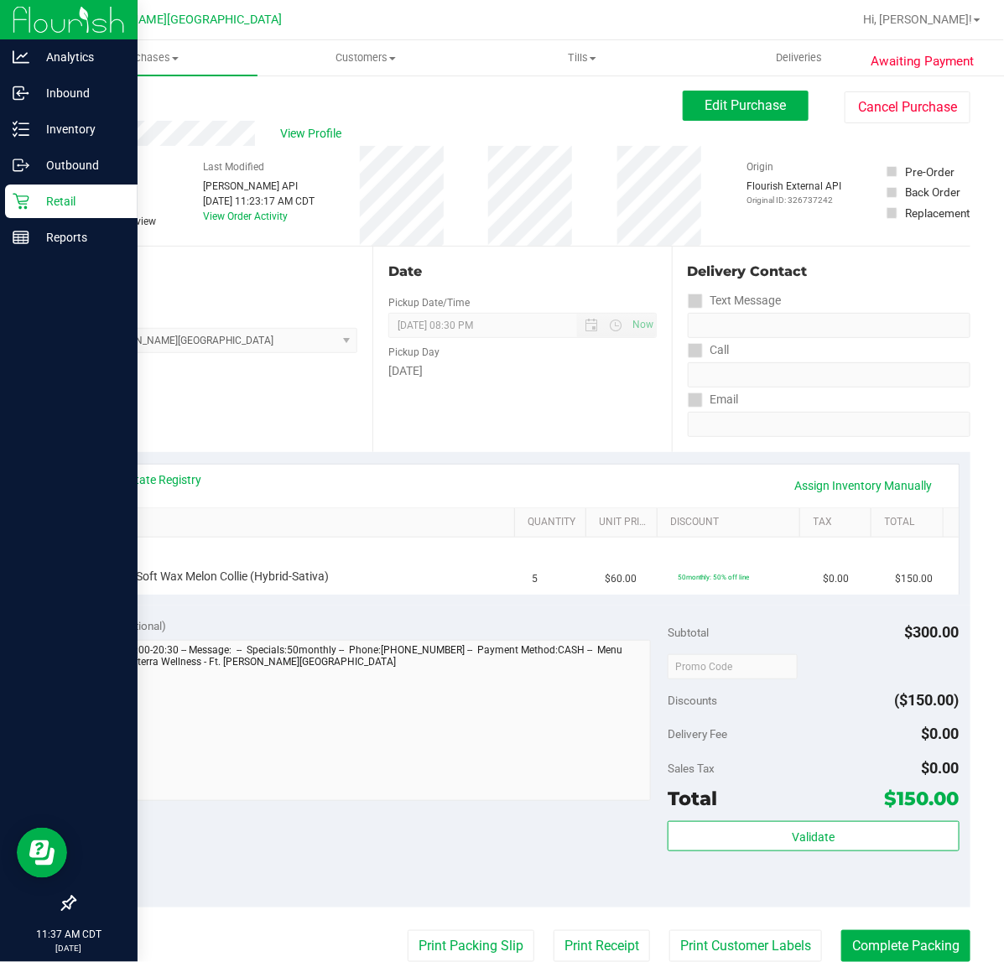
click at [19, 204] on icon at bounding box center [21, 202] width 16 height 16
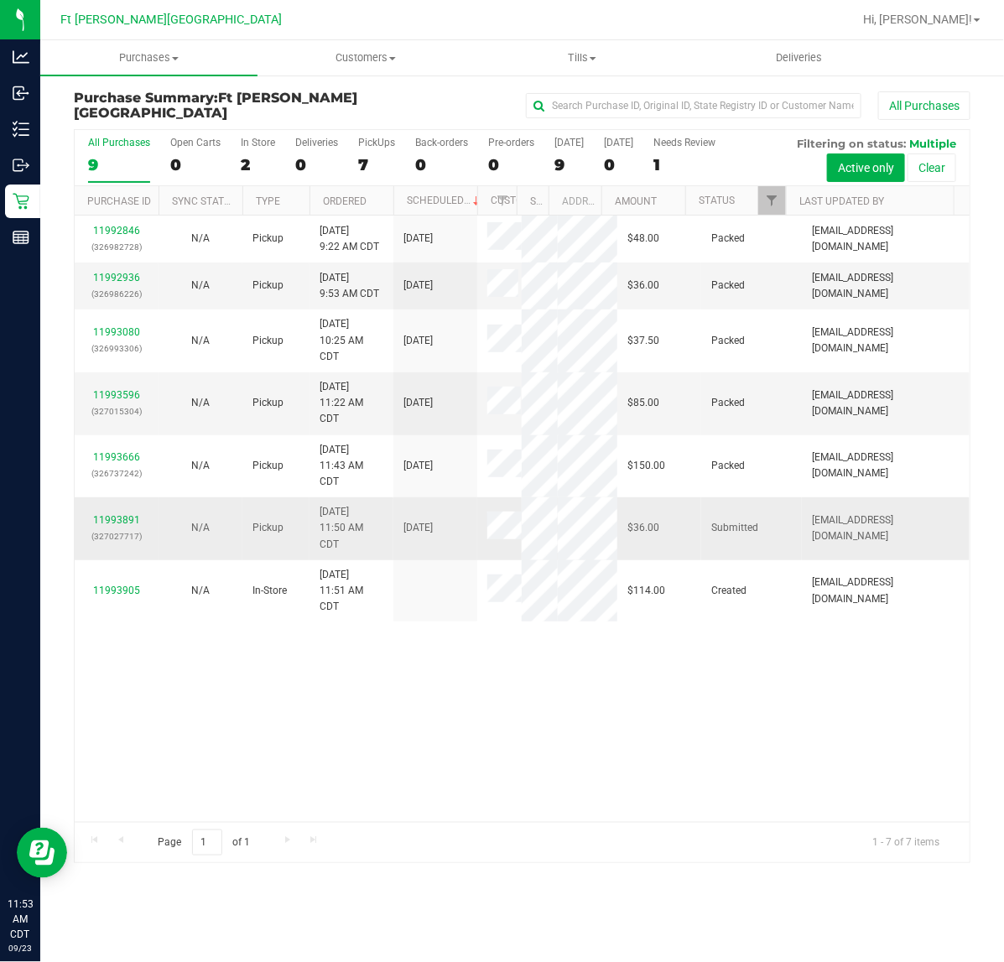
click at [117, 531] on p "(327027717)" at bounding box center [117, 536] width 64 height 16
click at [112, 517] on link "11993891" at bounding box center [116, 520] width 47 height 12
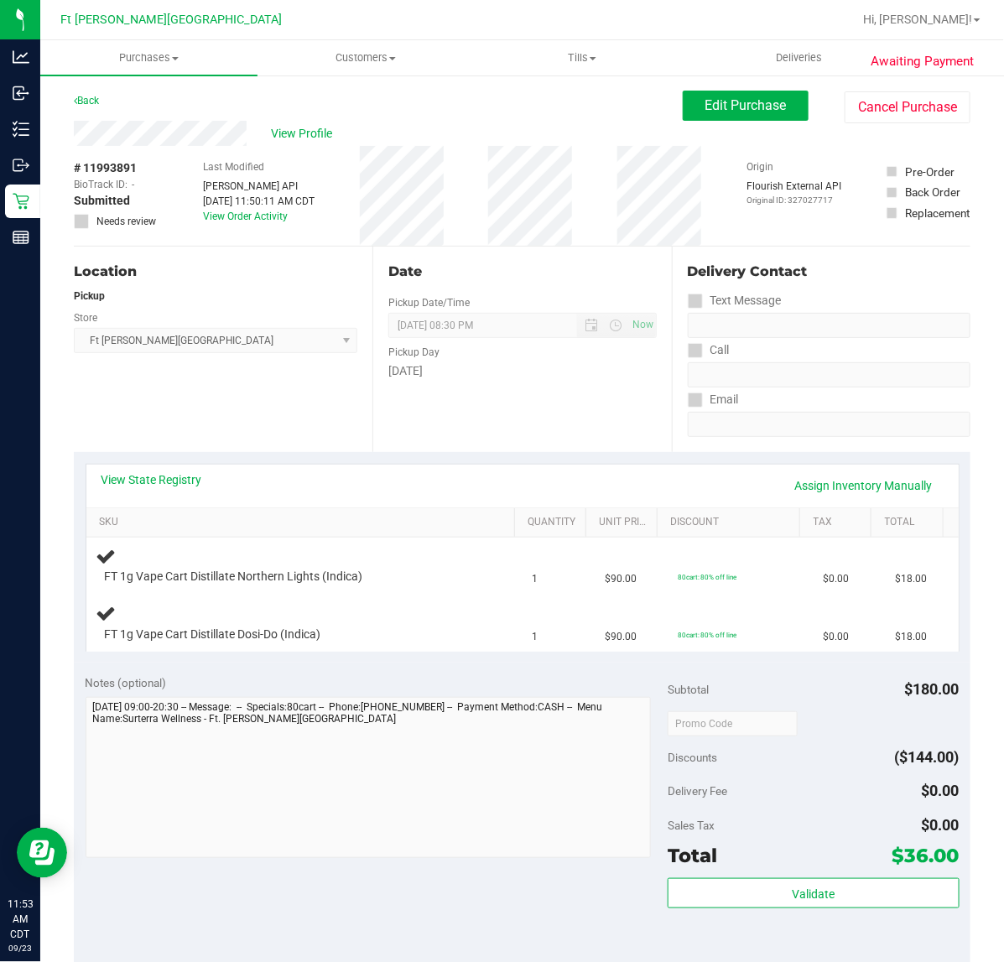
click at [200, 676] on div "Notes (optional)" at bounding box center [377, 682] width 583 height 17
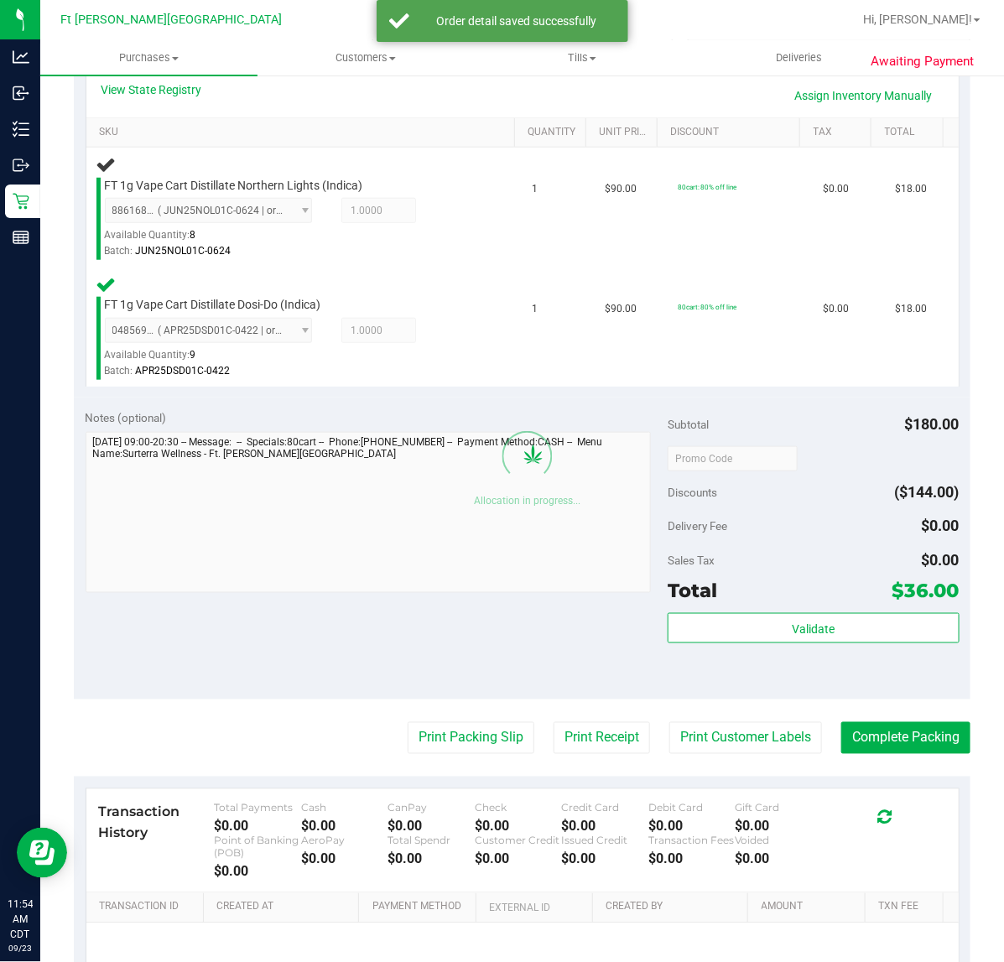
scroll to position [419, 0]
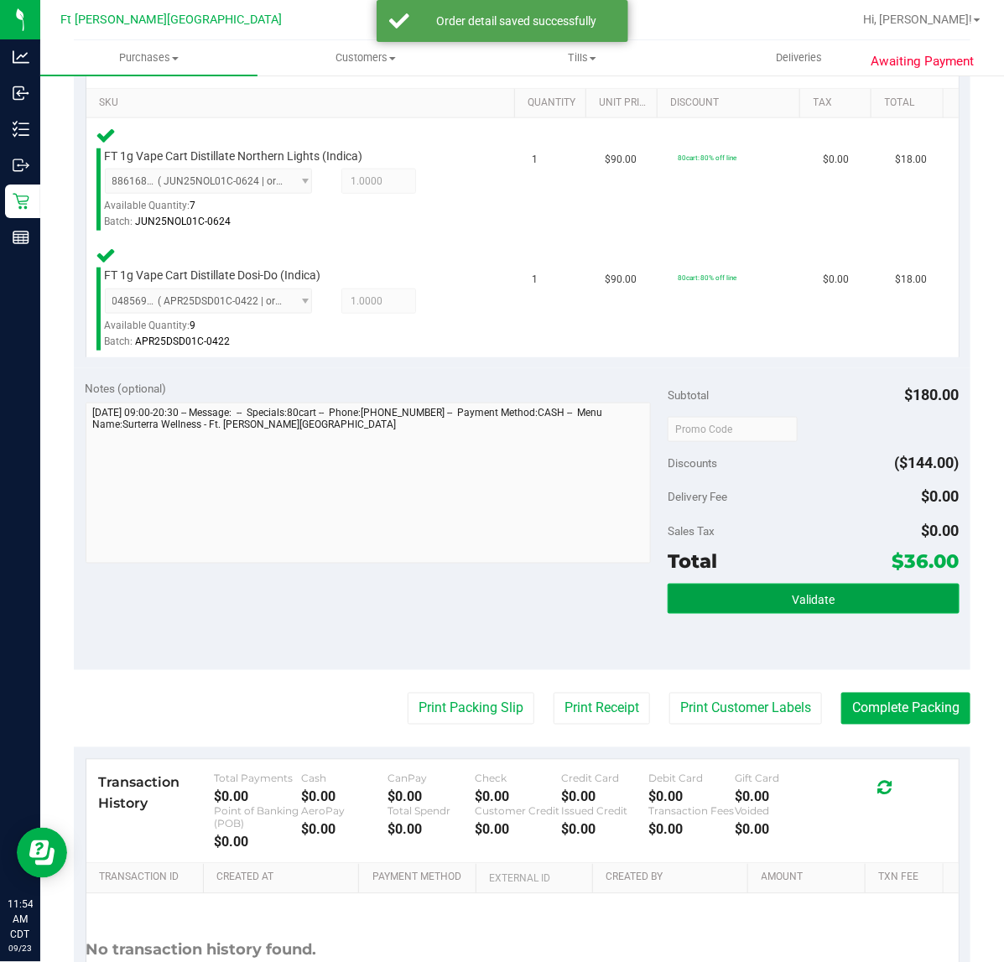
click at [714, 597] on button "Validate" at bounding box center [812, 599] width 291 height 30
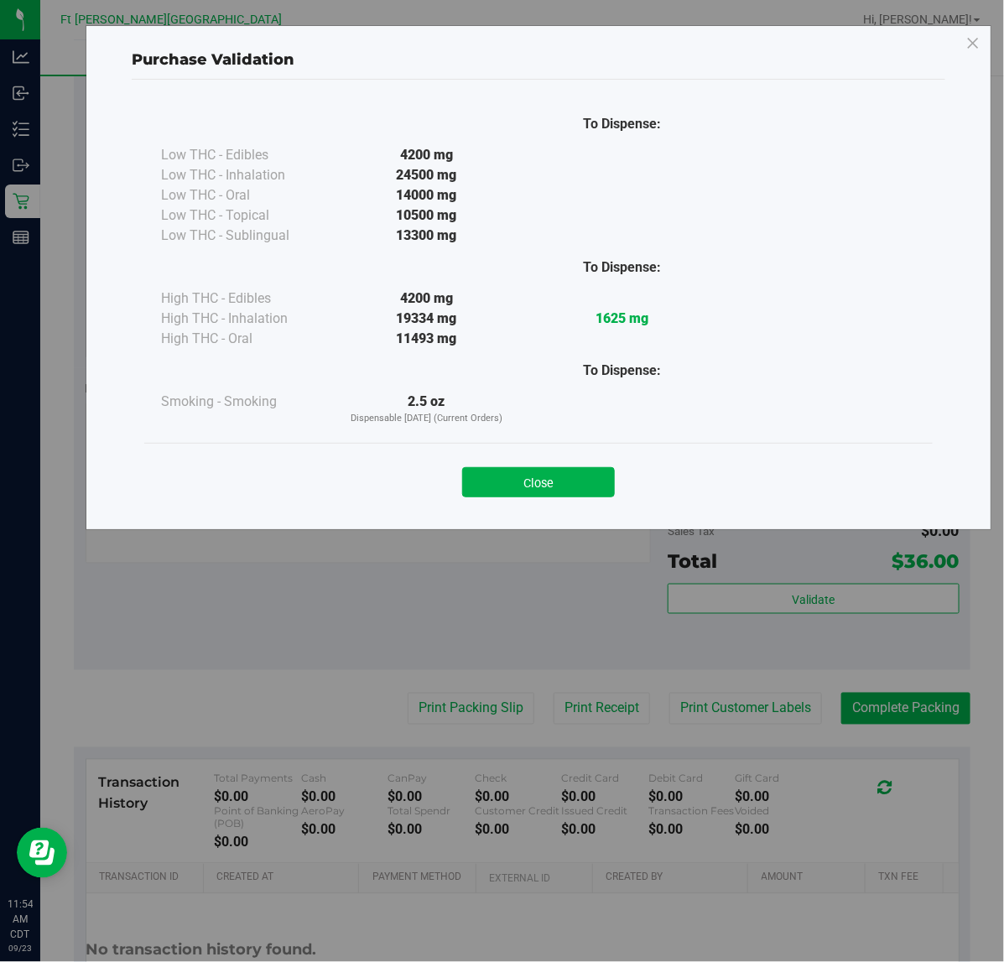
drag, startPoint x: 534, startPoint y: 491, endPoint x: 499, endPoint y: 583, distance: 98.7
click at [537, 491] on button "Close" at bounding box center [538, 482] width 153 height 30
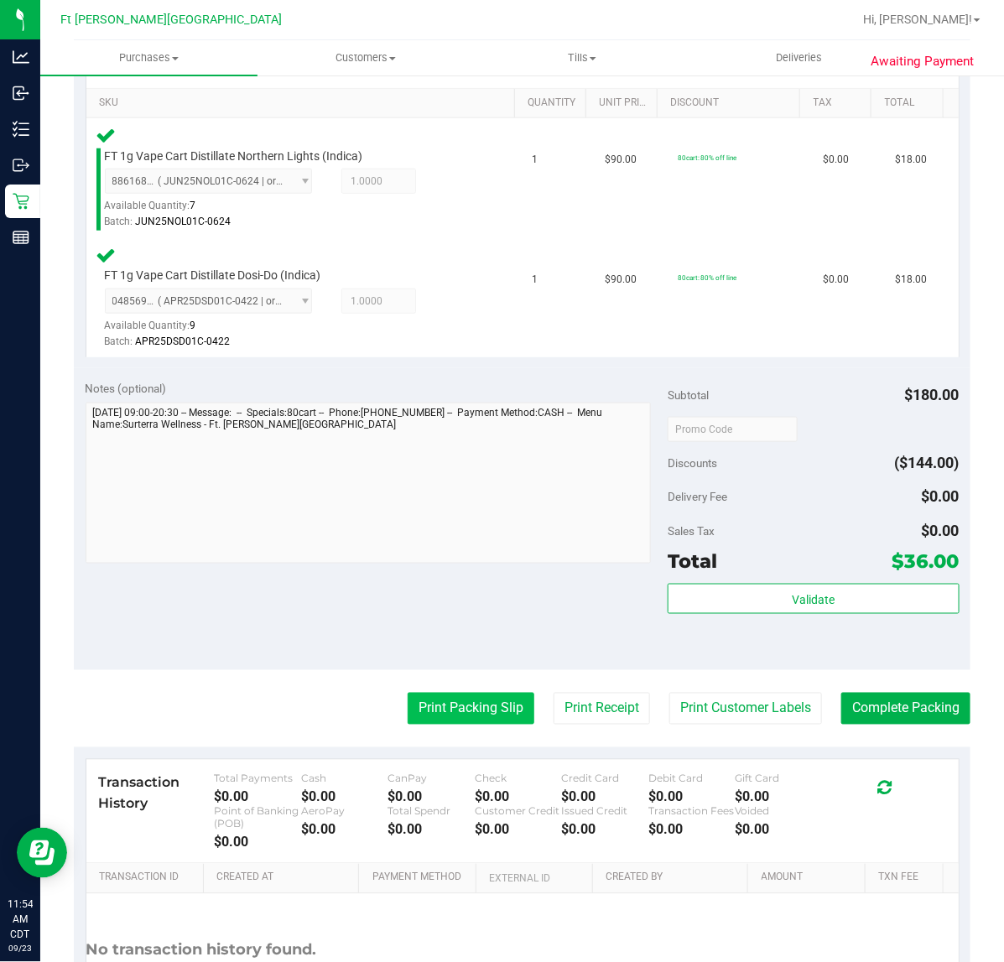
click at [470, 706] on button "Print Packing Slip" at bounding box center [471, 709] width 127 height 32
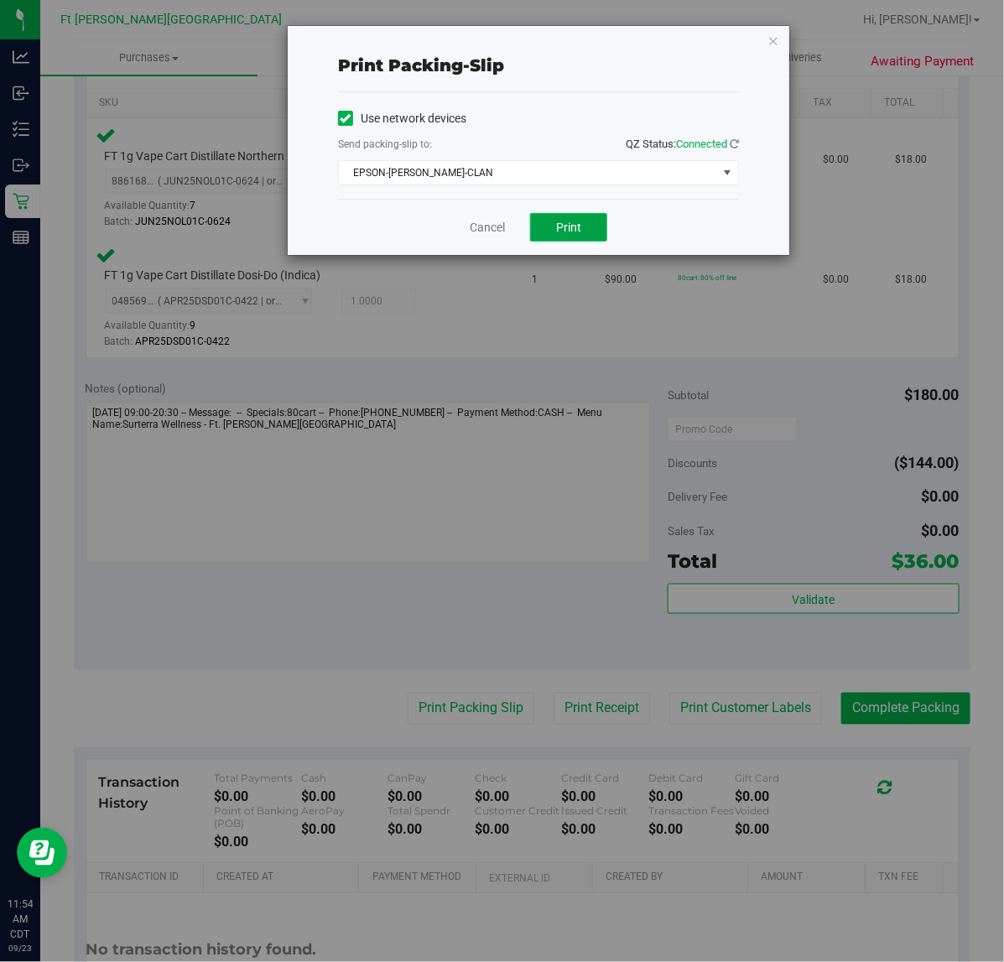
click at [571, 227] on span "Print" at bounding box center [568, 227] width 25 height 13
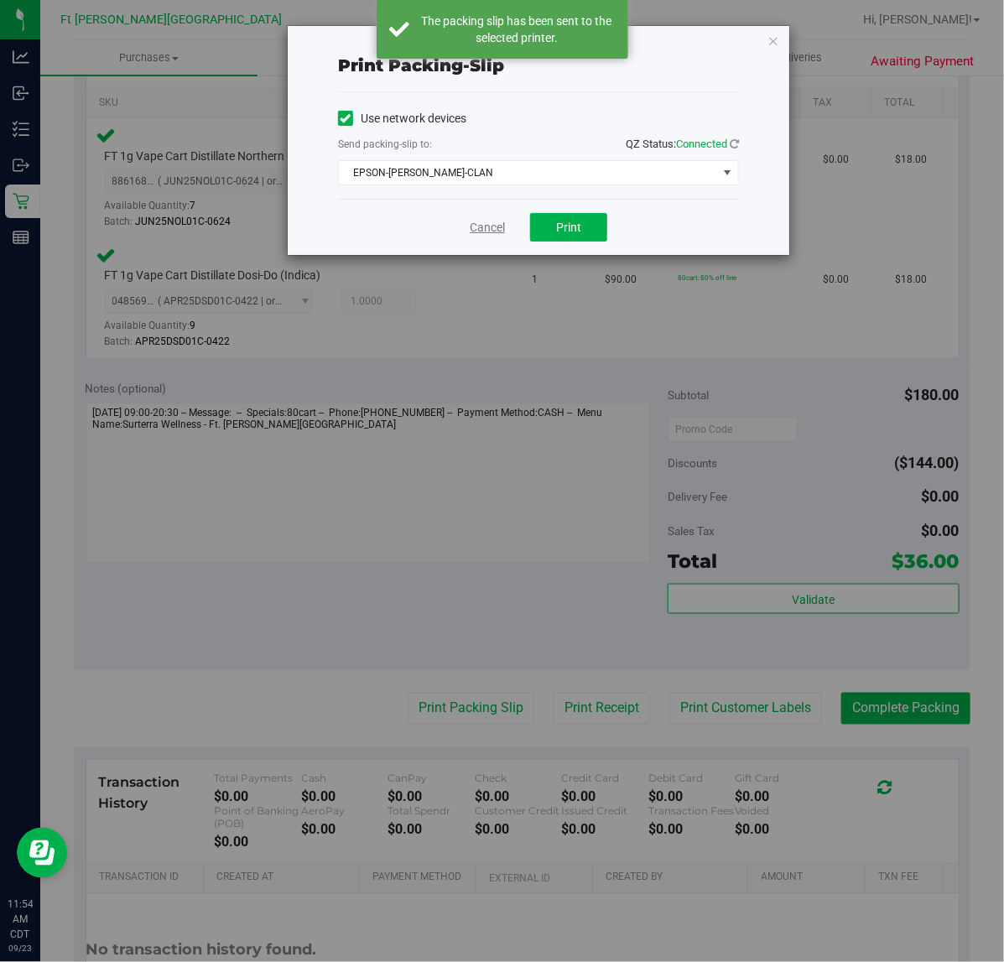
click at [480, 226] on link "Cancel" at bounding box center [487, 228] width 35 height 18
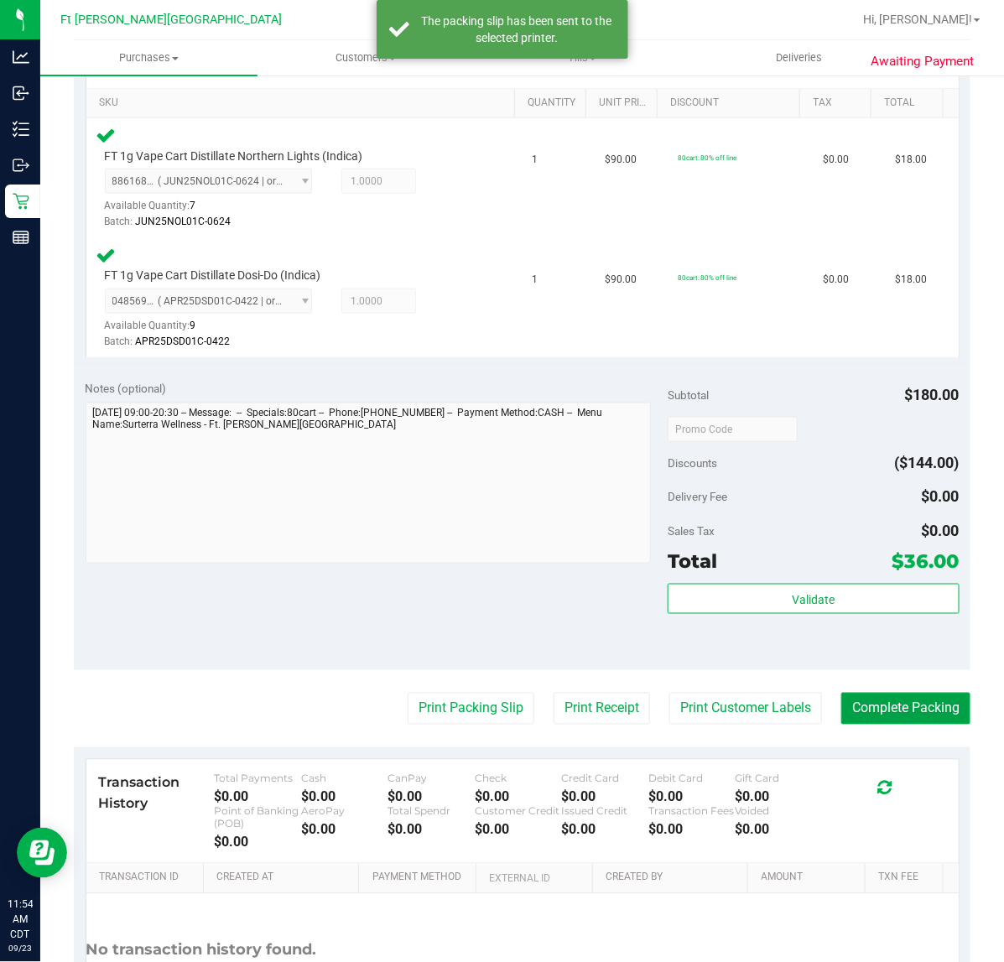
click at [870, 714] on button "Complete Packing" at bounding box center [905, 709] width 129 height 32
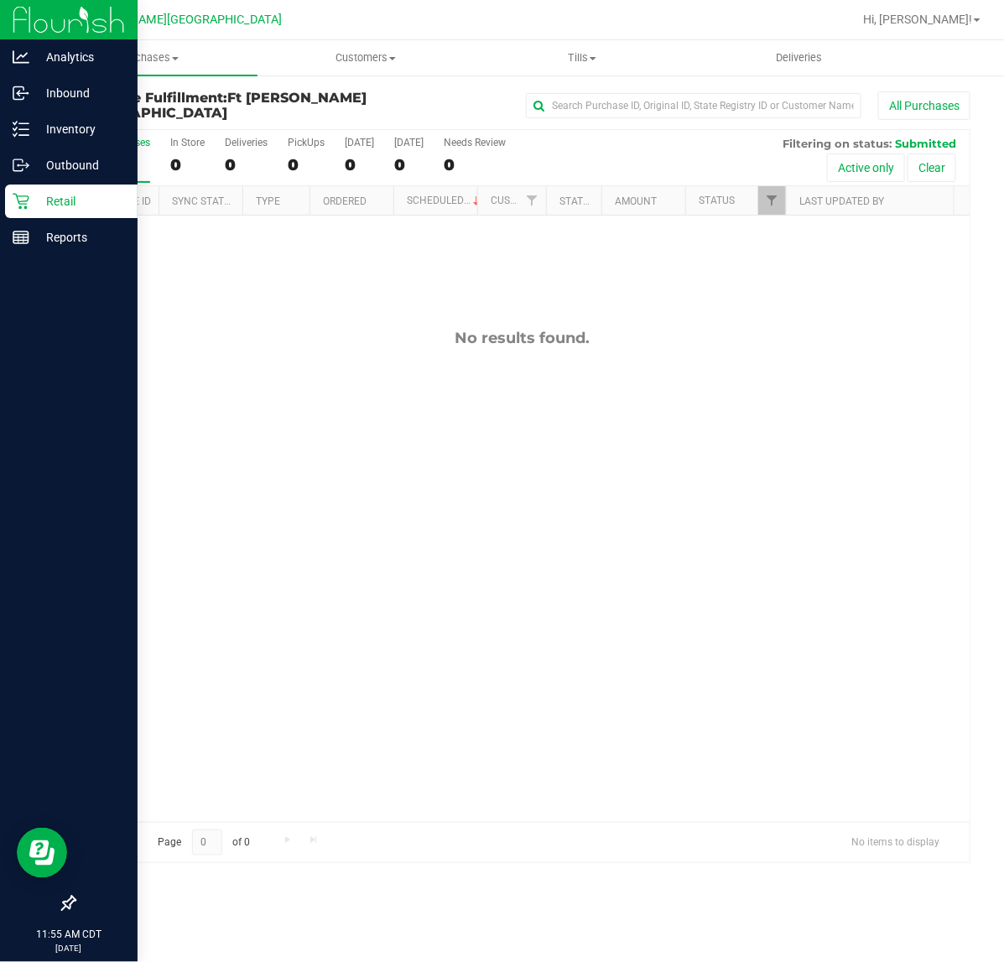
click at [21, 187] on div "Retail" at bounding box center [71, 201] width 132 height 34
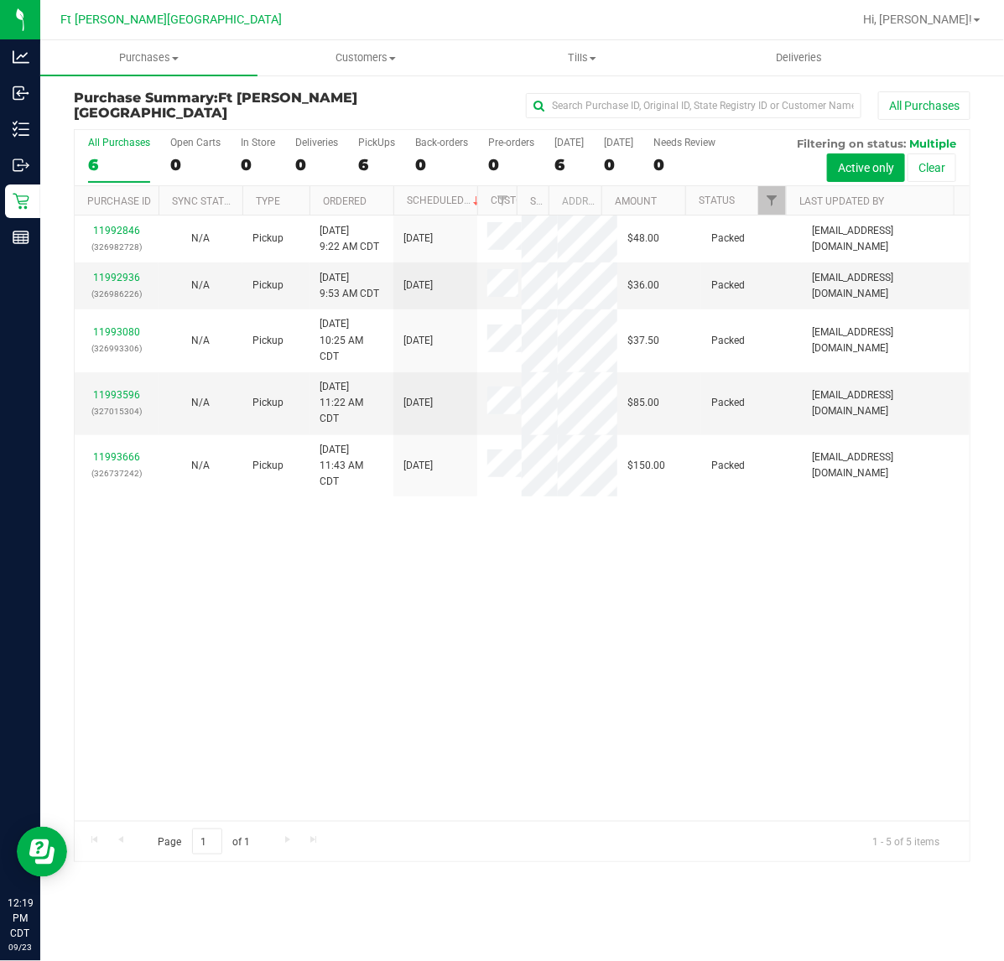
click at [303, 629] on div "11992846 (326982728) N/A Pickup [DATE] 9:22 AM CDT 9/23/2025 $48.00 Packed [EMA…" at bounding box center [522, 517] width 895 height 605
click at [464, 625] on div "11992846 (326982728) N/A Pickup [DATE] 9:22 AM CDT 9/23/2025 $48.00 Packed [EMA…" at bounding box center [522, 517] width 895 height 605
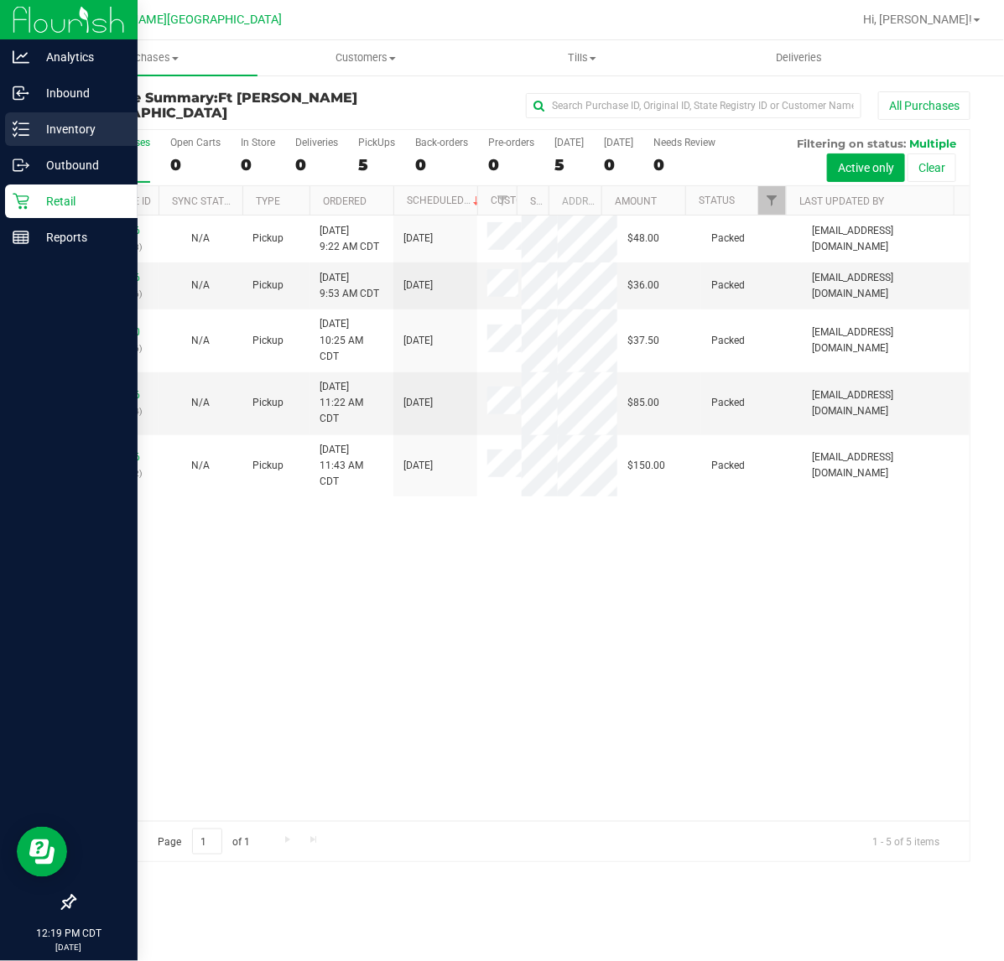
click at [48, 137] on p "Inventory" at bounding box center [79, 129] width 101 height 20
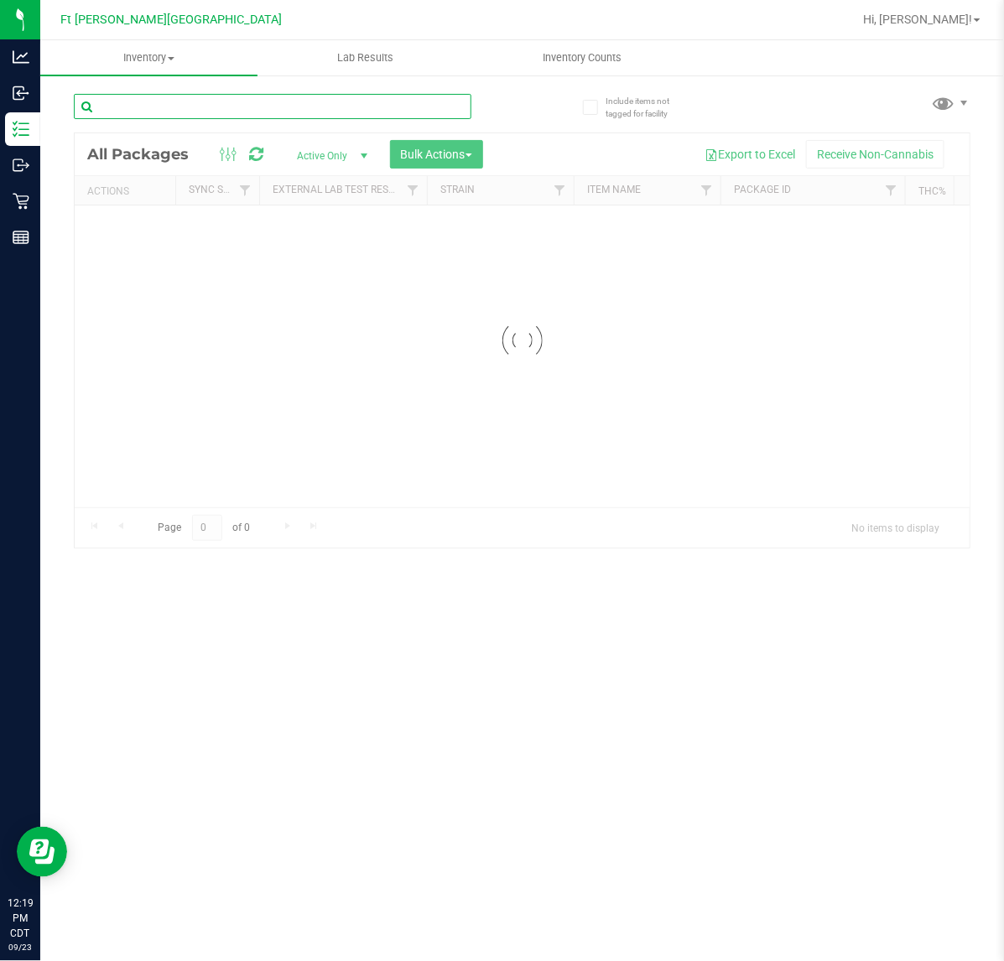
click at [152, 105] on input "text" at bounding box center [272, 106] width 397 height 25
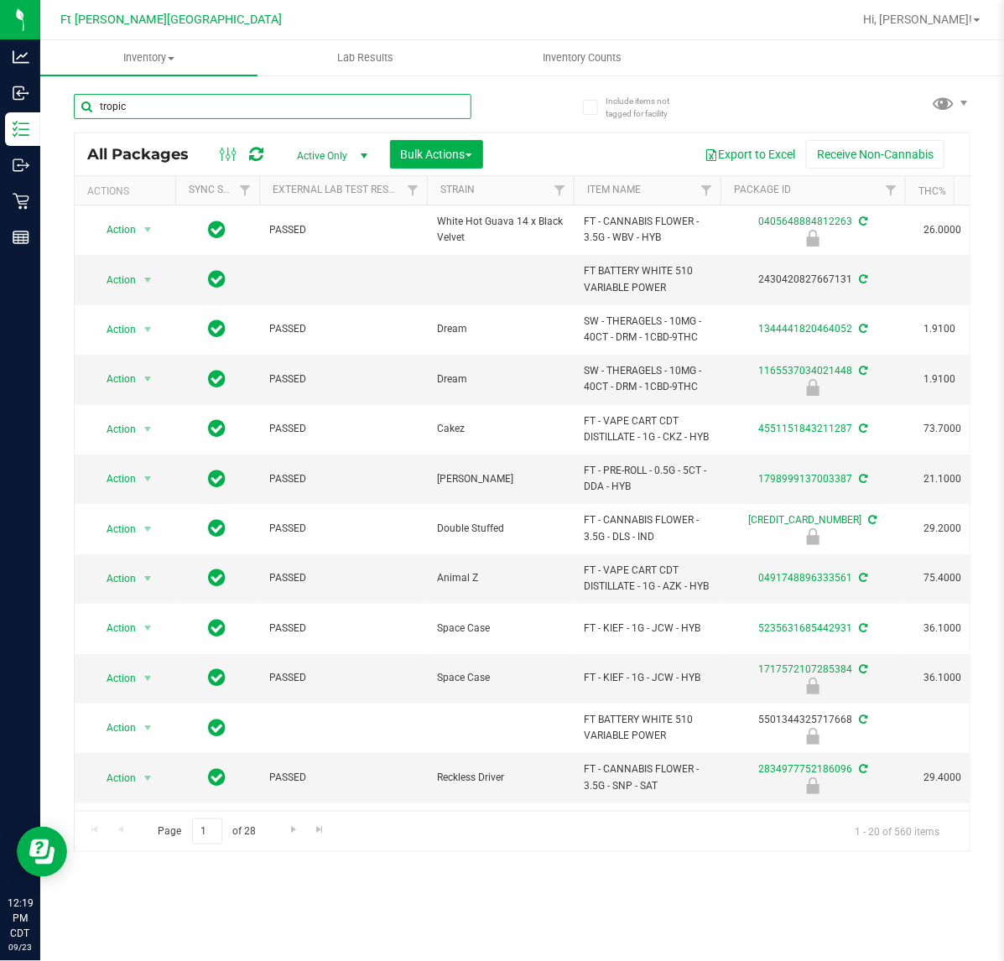
type input "tropica"
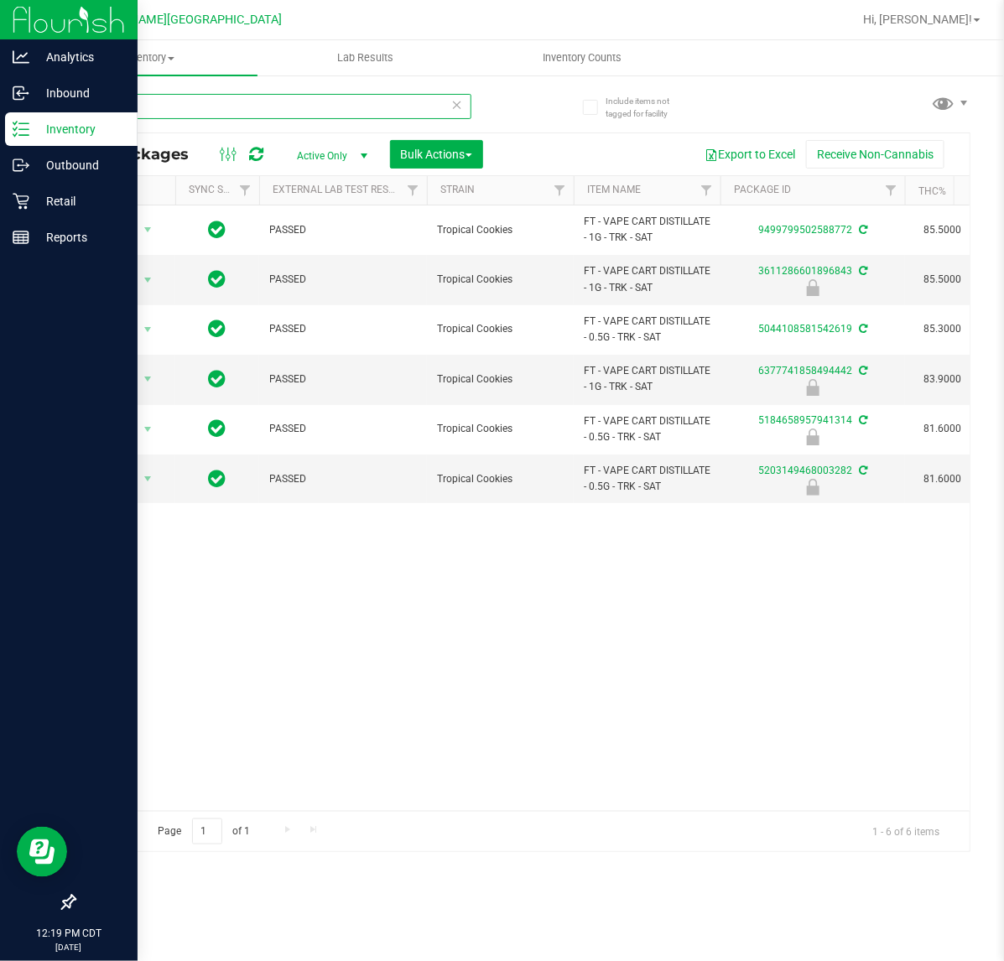
drag, startPoint x: 179, startPoint y: 111, endPoint x: 8, endPoint y: 122, distance: 170.6
click at [6, 122] on div "Analytics Inbound Inventory Outbound Retail Reports 12:19 PM CDT [DATE] 09/23 F…" at bounding box center [502, 480] width 1004 height 961
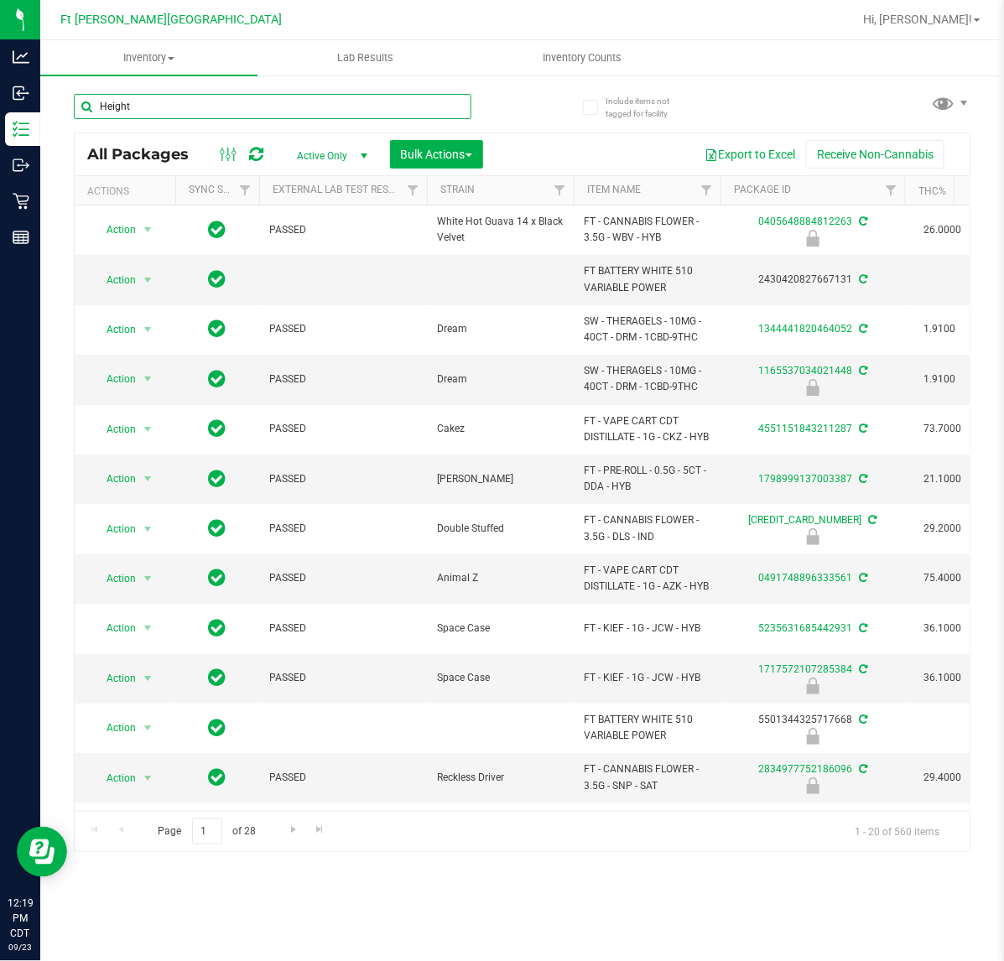
type input "Heights"
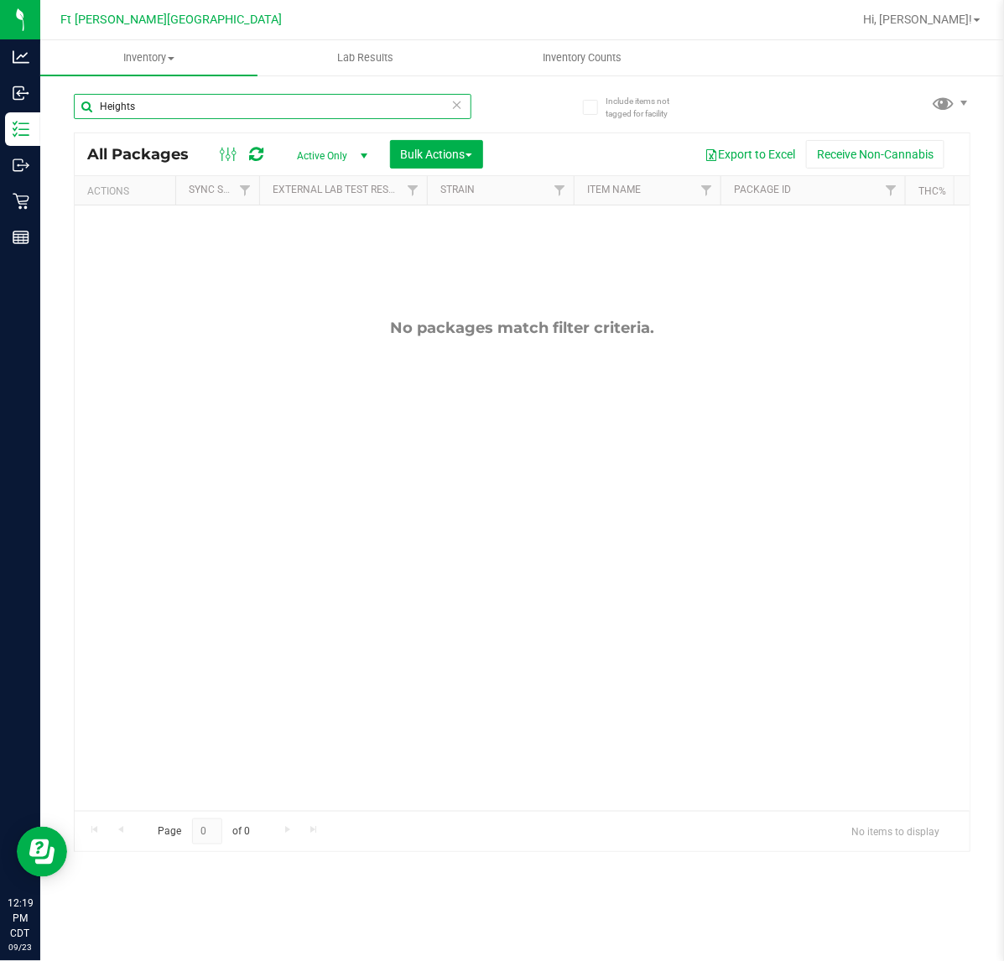
drag, startPoint x: 177, startPoint y: 96, endPoint x: -245, endPoint y: 98, distance: 421.8
click at [0, 98] on html "Analytics Inbound Inventory Outbound Retail Reports 12:19 PM CDT [DATE] 09/23 F…" at bounding box center [502, 480] width 1004 height 961
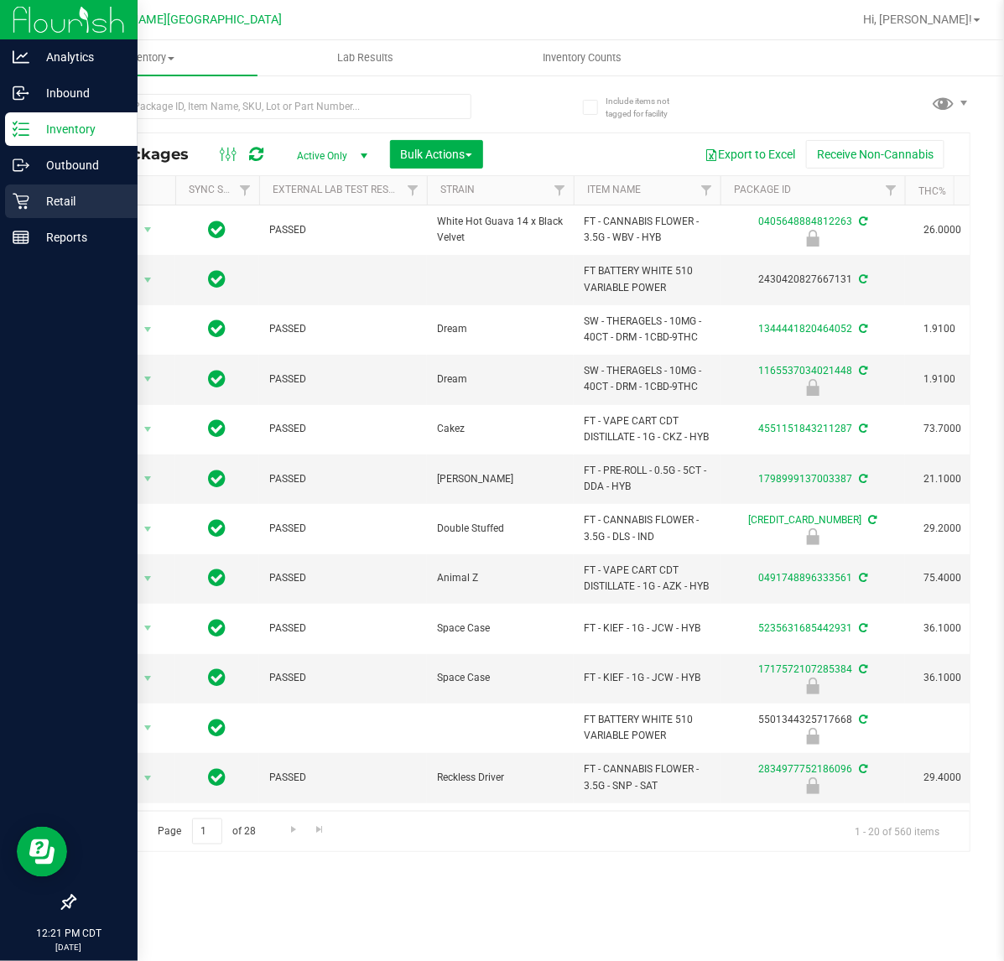
click at [30, 207] on p "Retail" at bounding box center [79, 201] width 101 height 20
